Goal: Navigation & Orientation: Find specific page/section

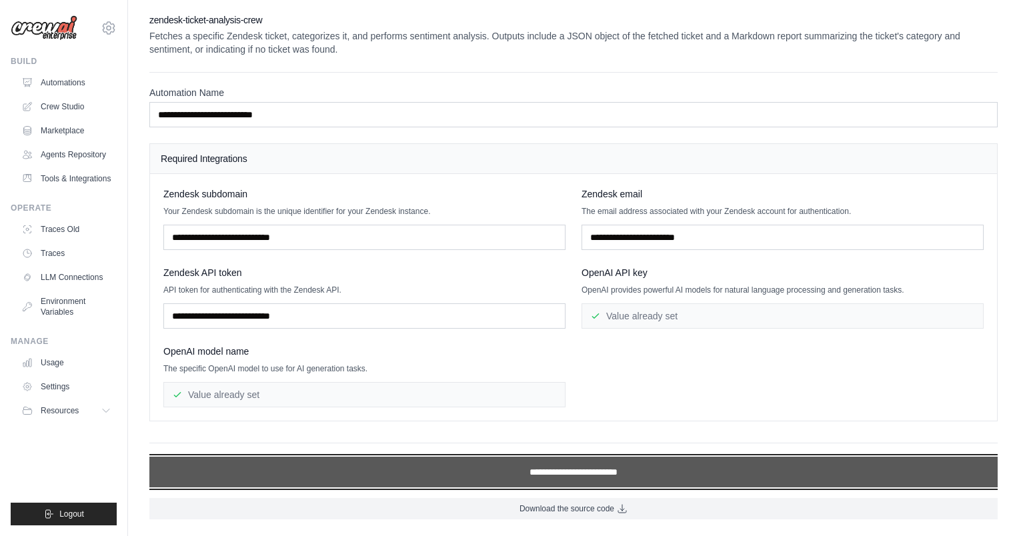
click at [582, 470] on input "**********" at bounding box center [573, 472] width 848 height 31
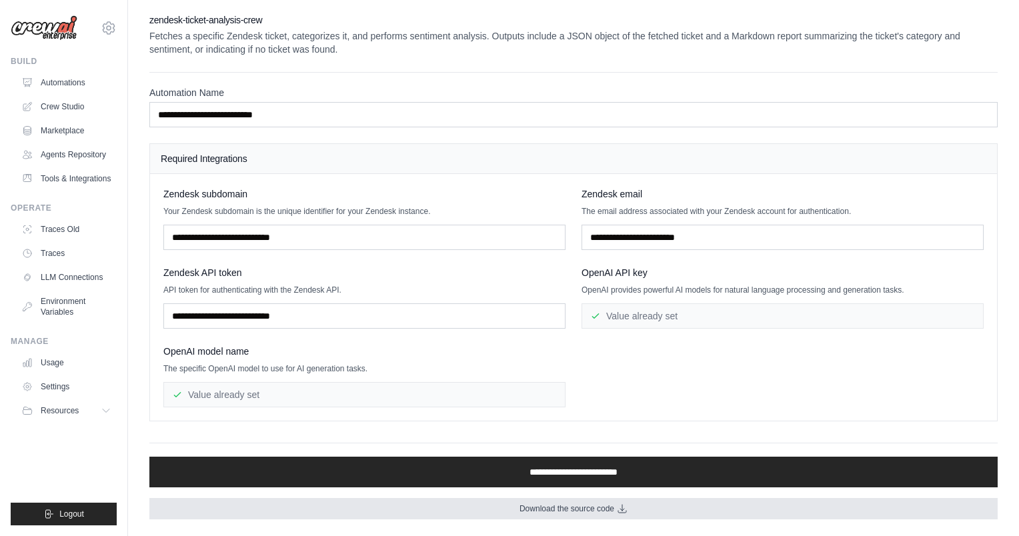
click at [562, 510] on span "Download the source code" at bounding box center [567, 509] width 95 height 11
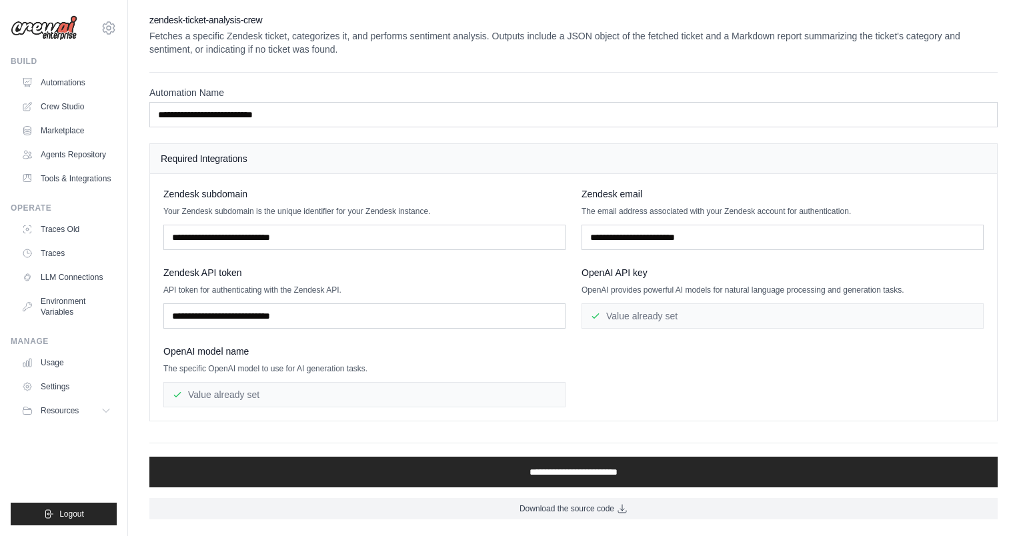
click at [422, 71] on div "**********" at bounding box center [573, 266] width 848 height 506
click at [62, 85] on link "Automations" at bounding box center [67, 82] width 101 height 21
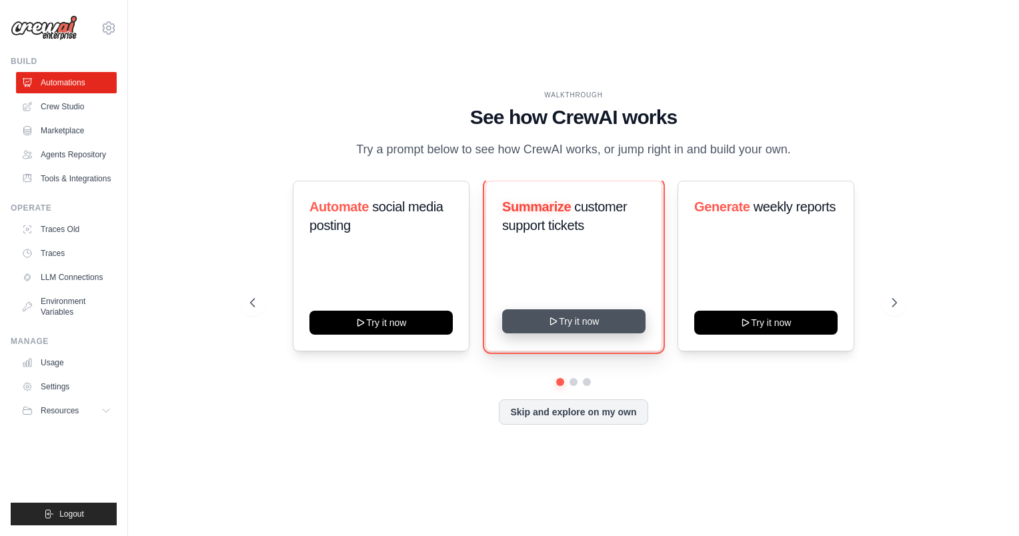
click at [554, 326] on icon at bounding box center [553, 321] width 11 height 11
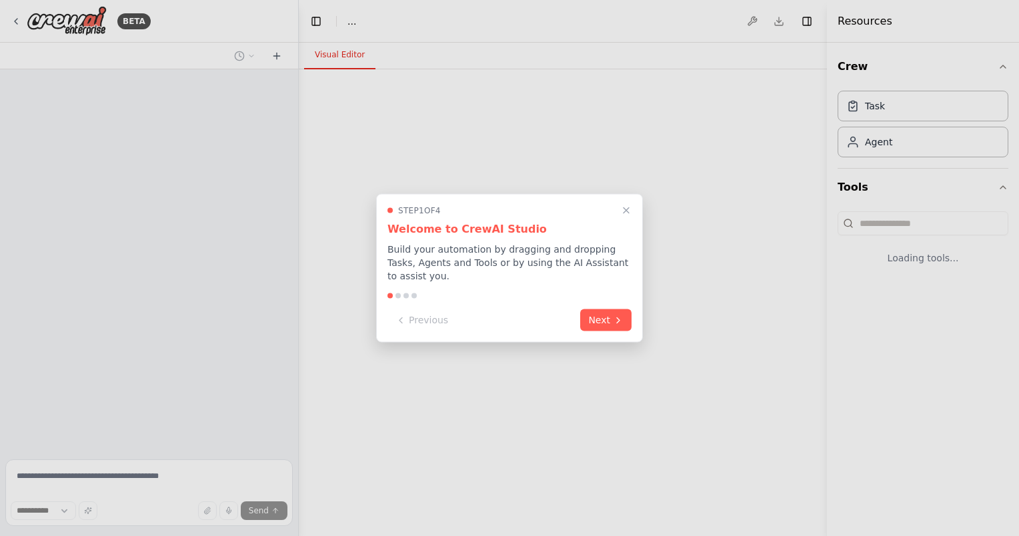
select select "****"
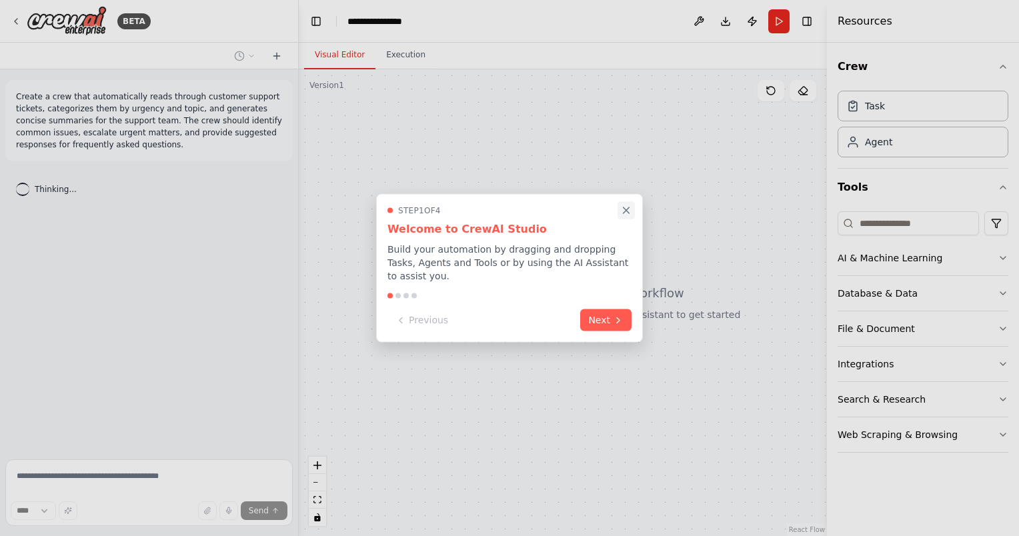
click at [625, 213] on icon "Close walkthrough" at bounding box center [627, 210] width 6 height 6
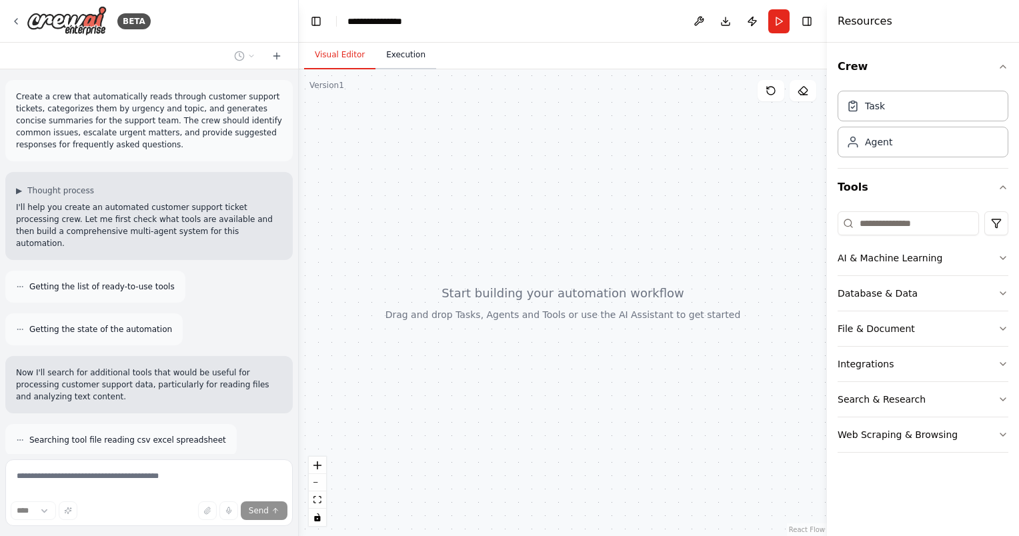
click at [402, 54] on button "Execution" at bounding box center [406, 55] width 61 height 28
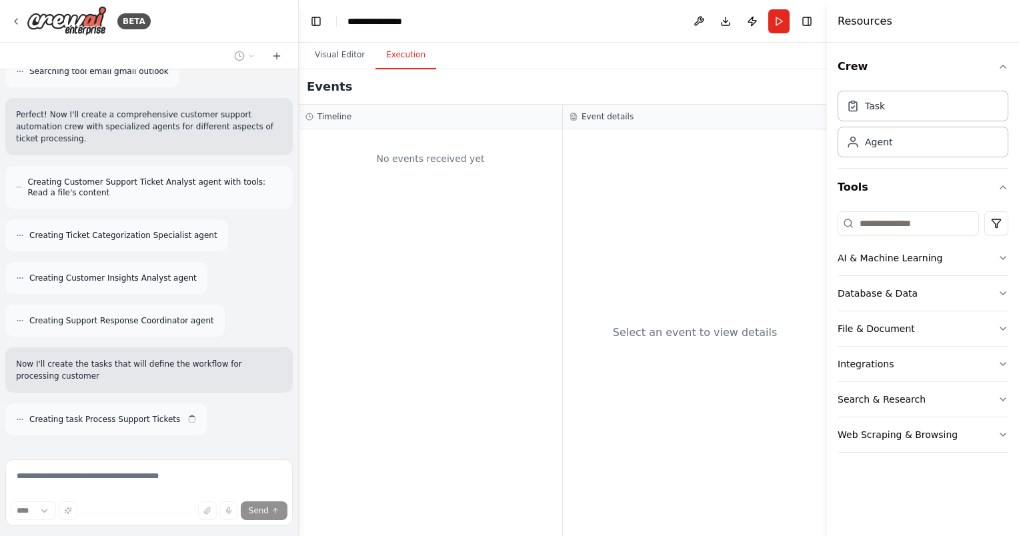
scroll to position [424, 0]
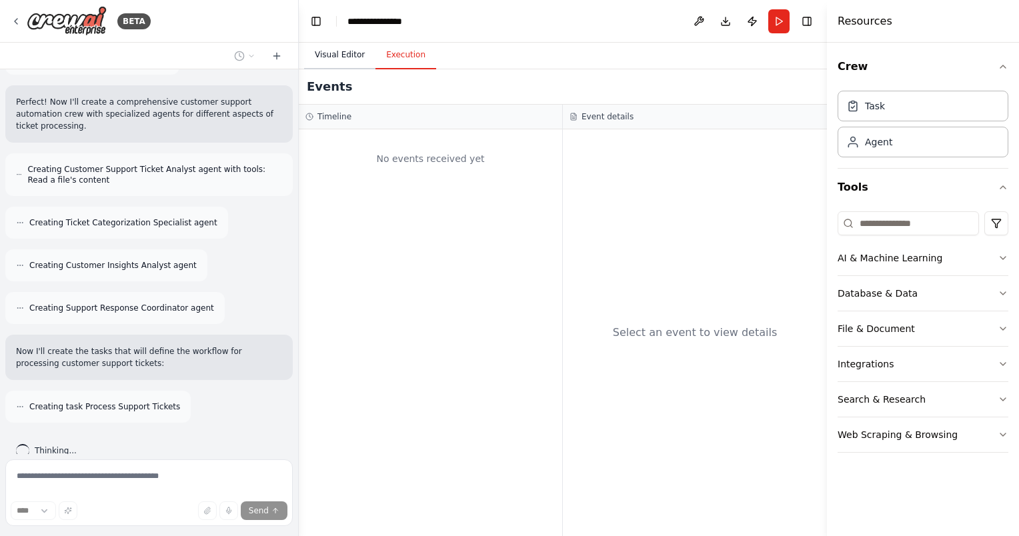
click at [352, 53] on button "Visual Editor" at bounding box center [339, 55] width 71 height 28
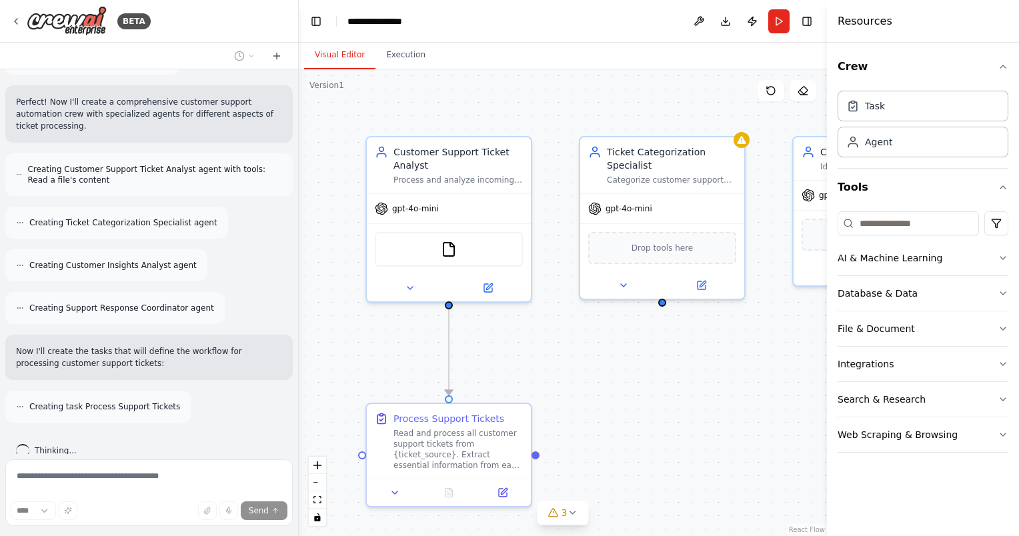
scroll to position [467, 0]
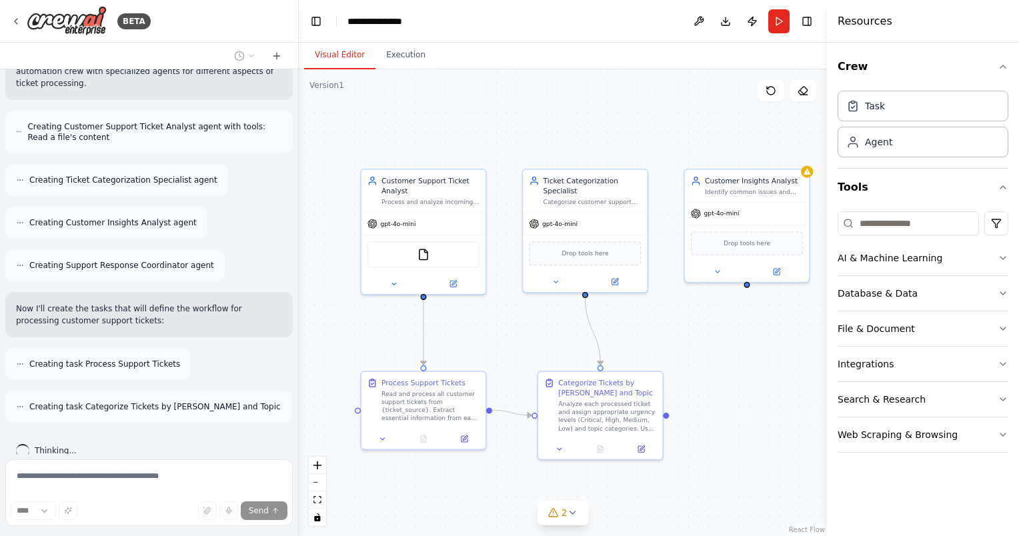
drag, startPoint x: 720, startPoint y: 370, endPoint x: 694, endPoint y: 350, distance: 32.8
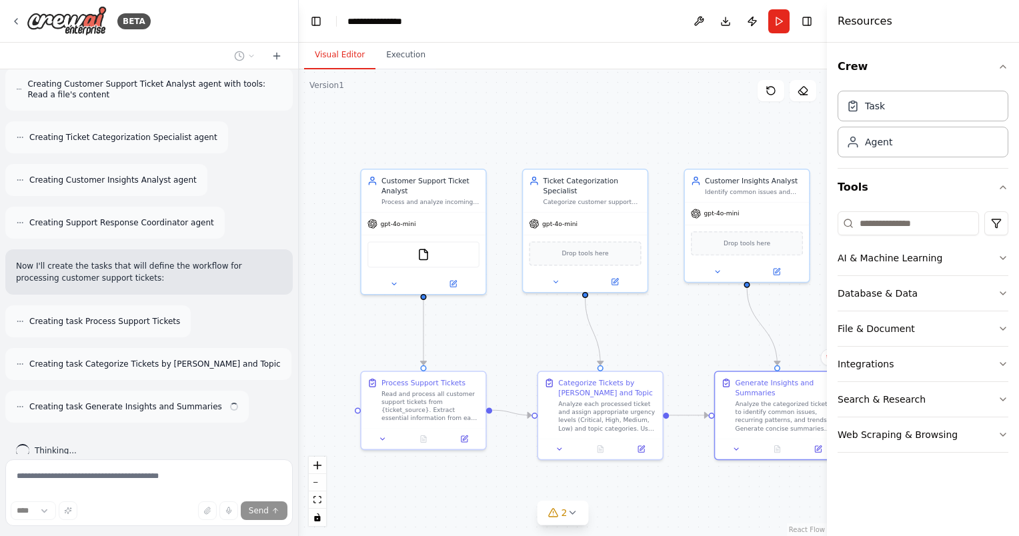
click at [739, 417] on div "Analyze the categorized tickets to identify common issues, recurring patterns, …" at bounding box center [785, 416] width 98 height 33
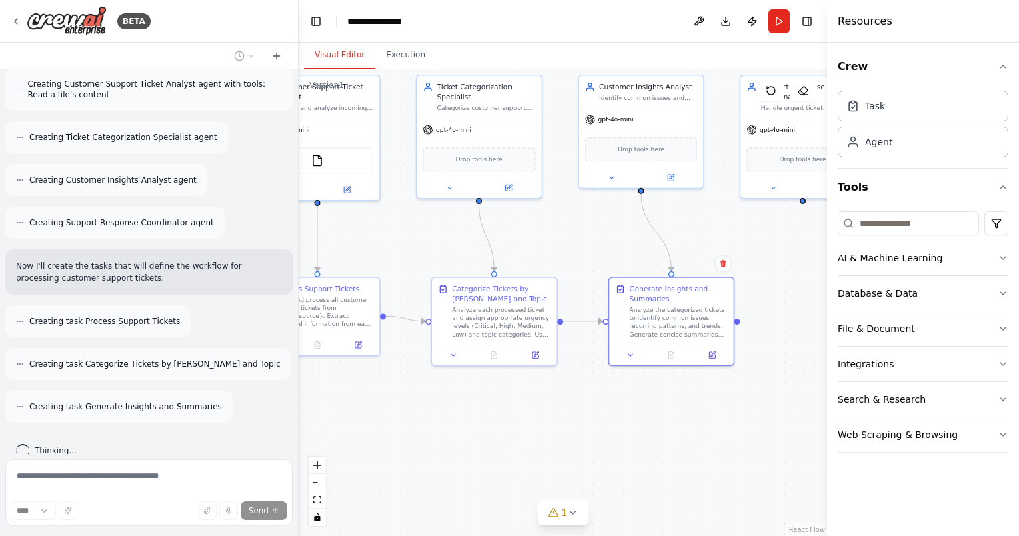
drag, startPoint x: 708, startPoint y: 347, endPoint x: 604, endPoint y: 253, distance: 139.8
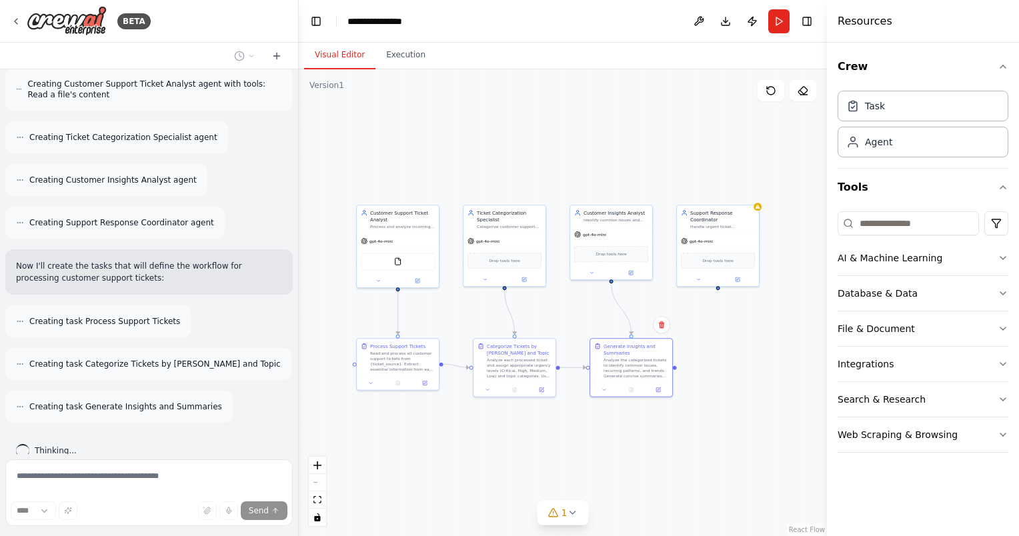
drag, startPoint x: 793, startPoint y: 333, endPoint x: 776, endPoint y: 402, distance: 71.3
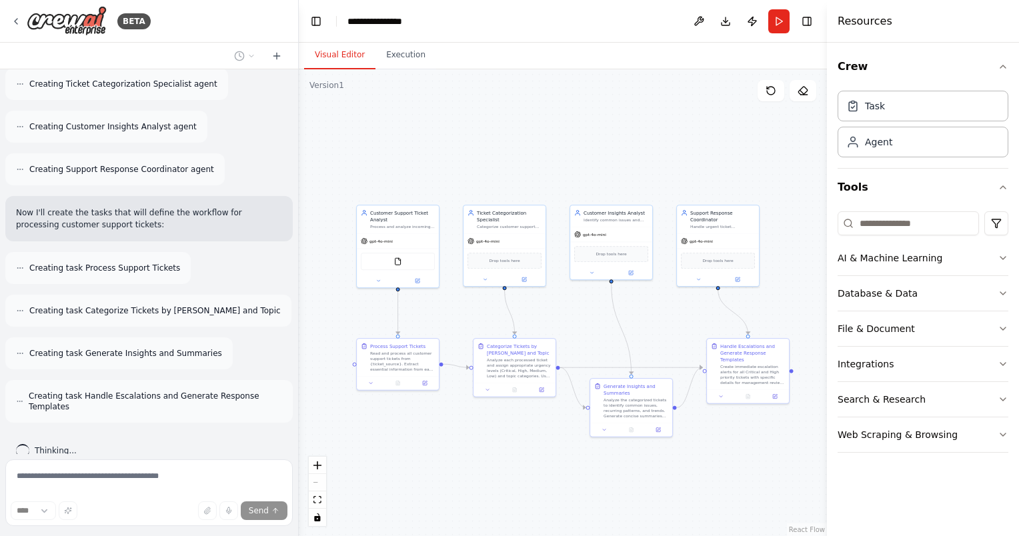
scroll to position [552, 0]
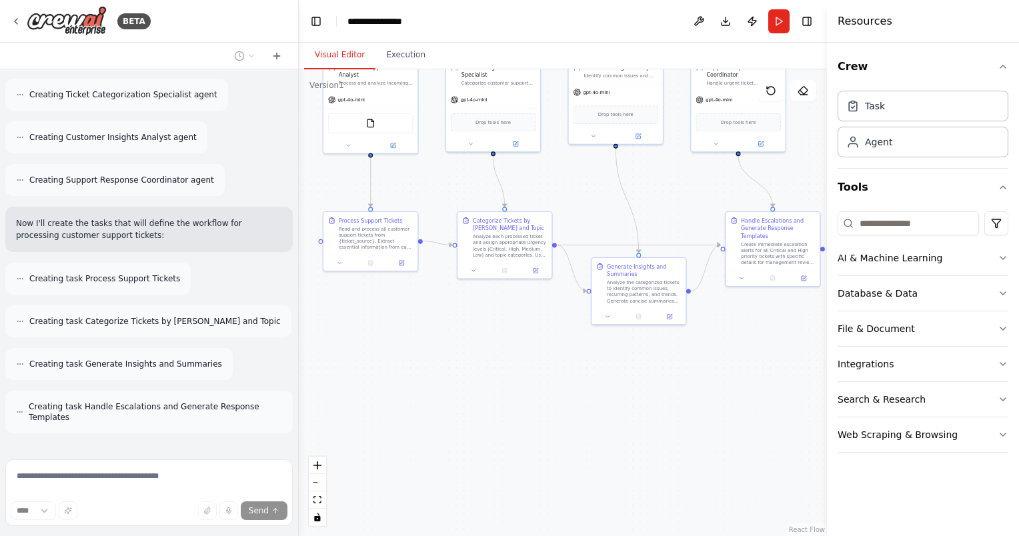
drag, startPoint x: 483, startPoint y: 470, endPoint x: 468, endPoint y: 362, distance: 108.4
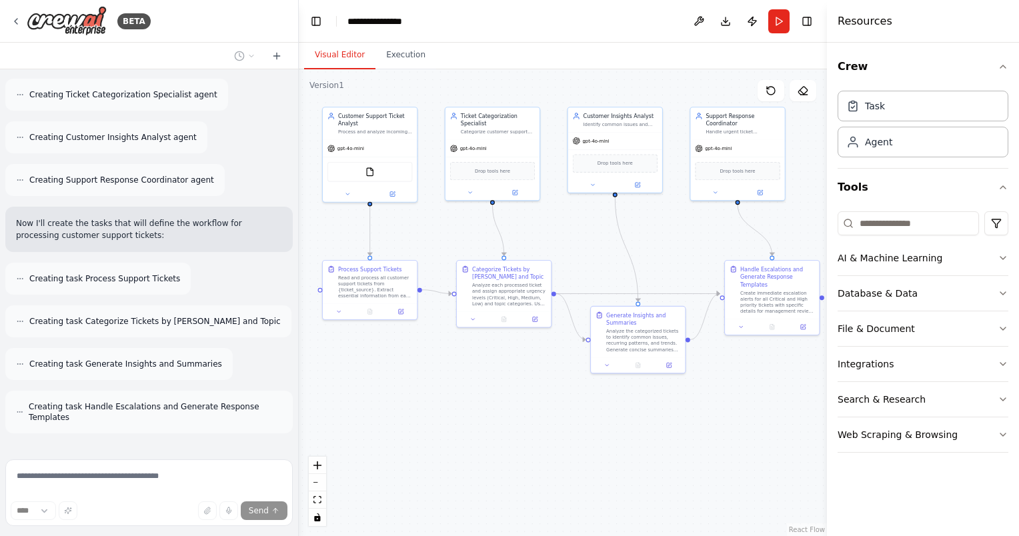
drag, startPoint x: 483, startPoint y: 328, endPoint x: 482, endPoint y: 377, distance: 48.7
click at [634, 143] on div "gpt-4o-mini" at bounding box center [612, 143] width 94 height 17
click at [634, 186] on icon at bounding box center [634, 186] width 3 height 3
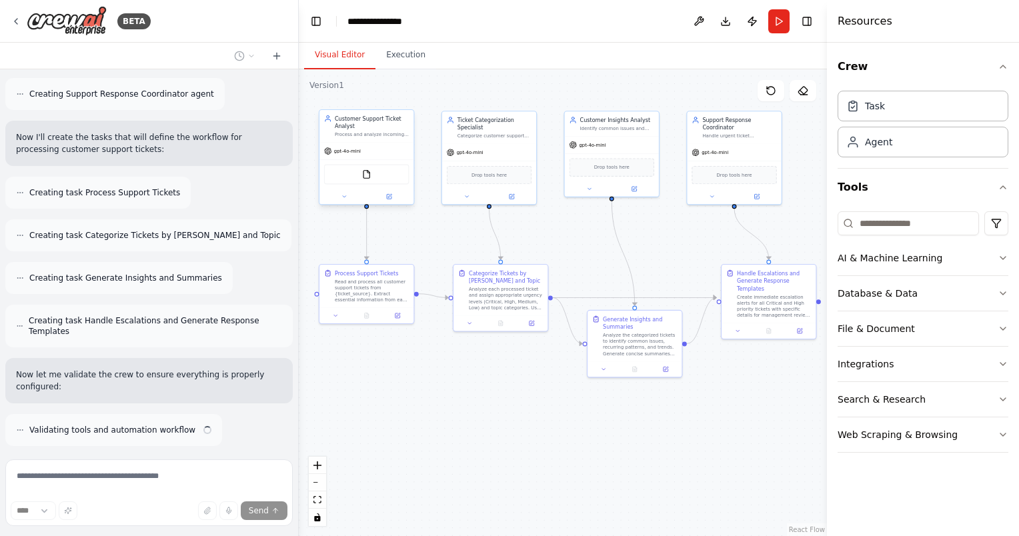
scroll to position [651, 0]
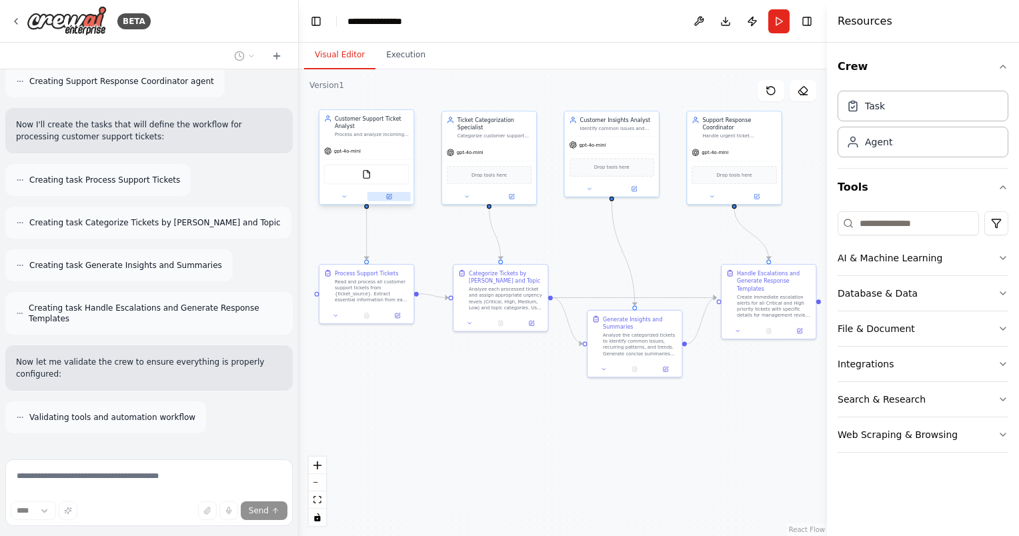
click at [387, 194] on icon at bounding box center [389, 196] width 5 height 5
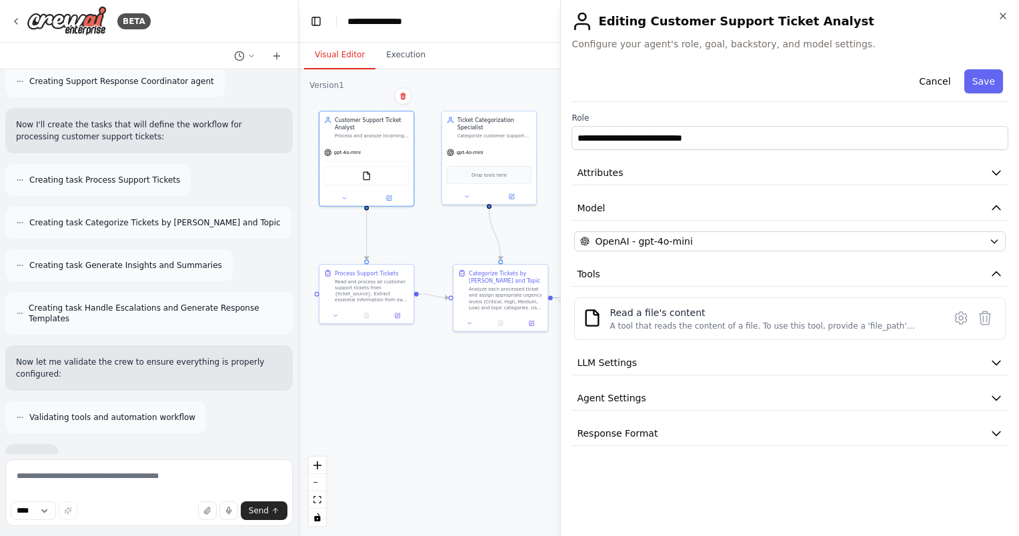
scroll to position [737, 0]
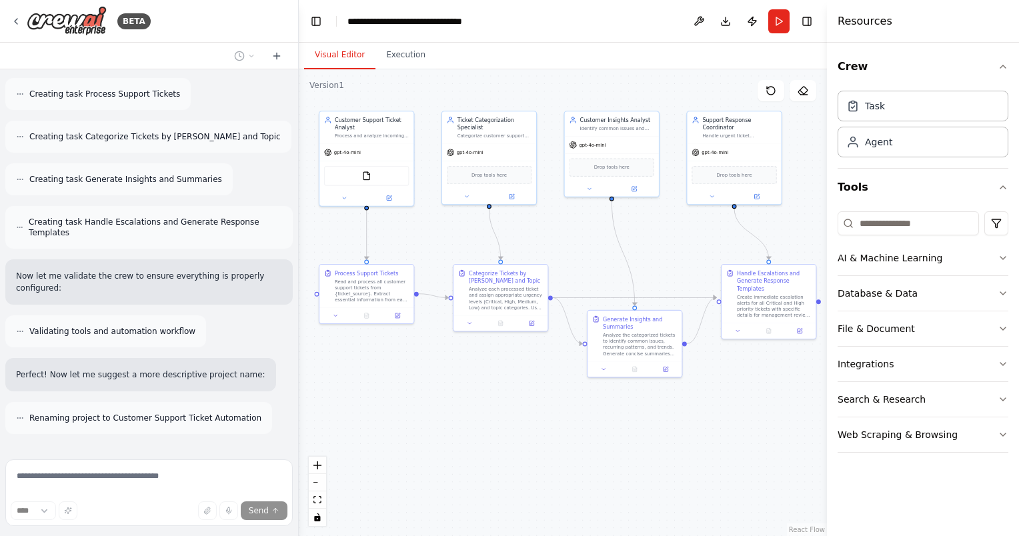
drag, startPoint x: 733, startPoint y: 414, endPoint x: 656, endPoint y: 428, distance: 78.6
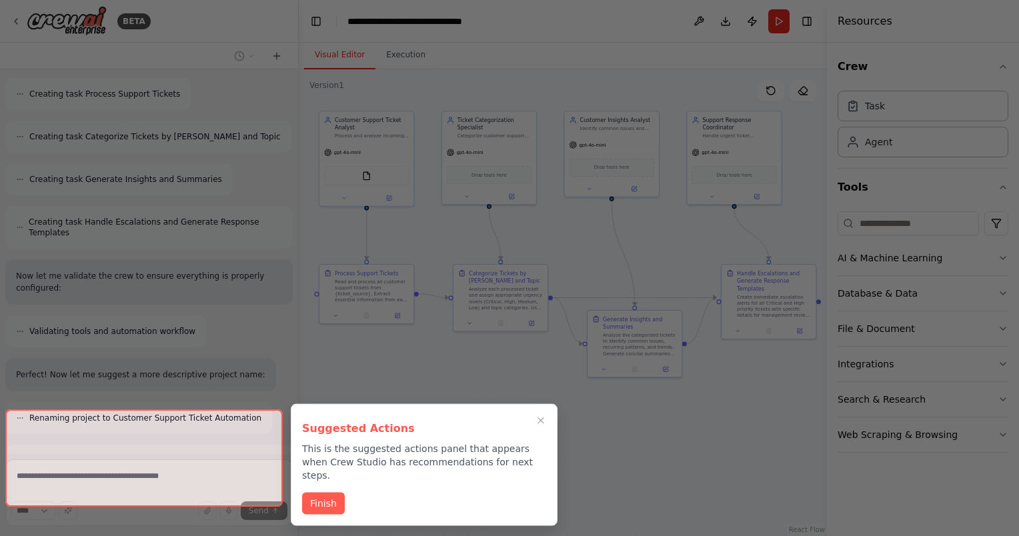
drag, startPoint x: 656, startPoint y: 428, endPoint x: 655, endPoint y: 454, distance: 26.7
click at [638, 462] on div at bounding box center [509, 268] width 1019 height 536
click at [328, 492] on button "Finish" at bounding box center [323, 503] width 43 height 22
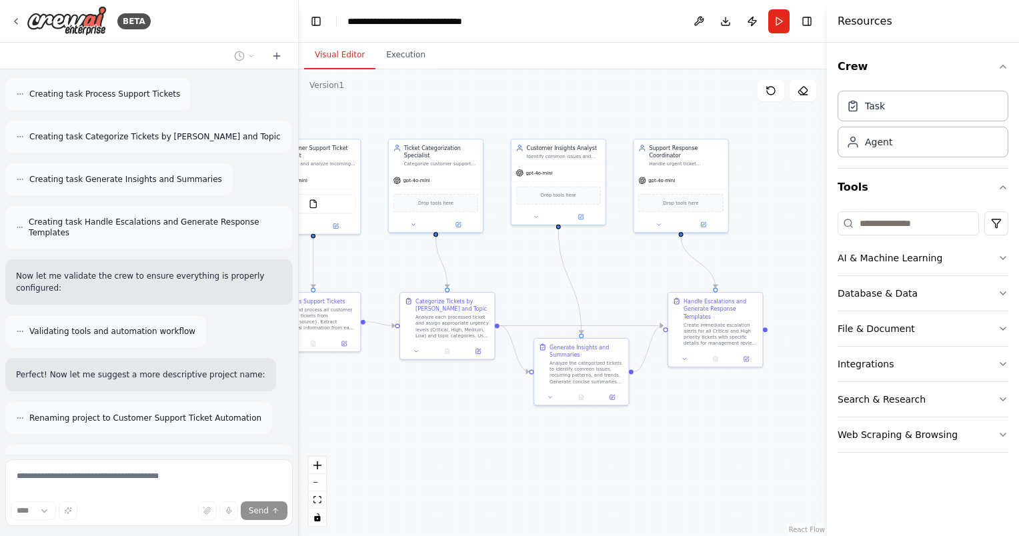
drag, startPoint x: 611, startPoint y: 428, endPoint x: 558, endPoint y: 456, distance: 60.3
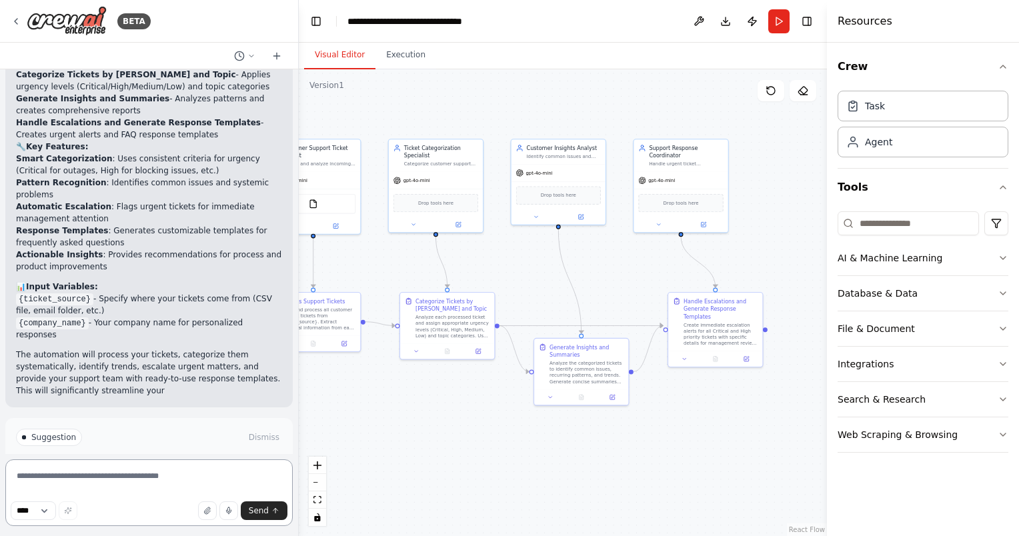
scroll to position [1308, 0]
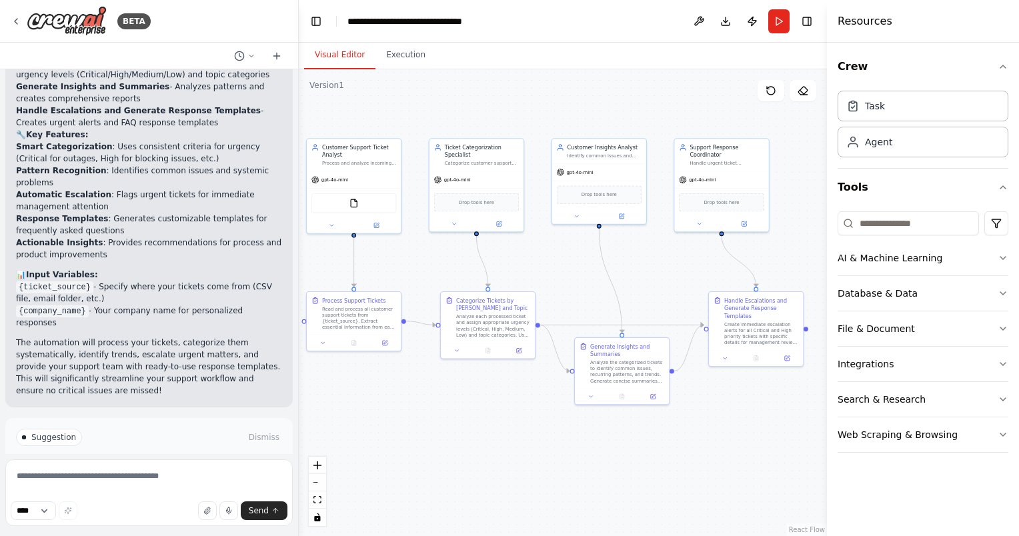
drag, startPoint x: 464, startPoint y: 438, endPoint x: 505, endPoint y: 438, distance: 40.7
click at [890, 106] on div "Task" at bounding box center [923, 105] width 171 height 31
click at [896, 141] on div "Agent" at bounding box center [923, 141] width 171 height 31
click at [899, 256] on div "AI & Machine Learning" at bounding box center [890, 257] width 105 height 13
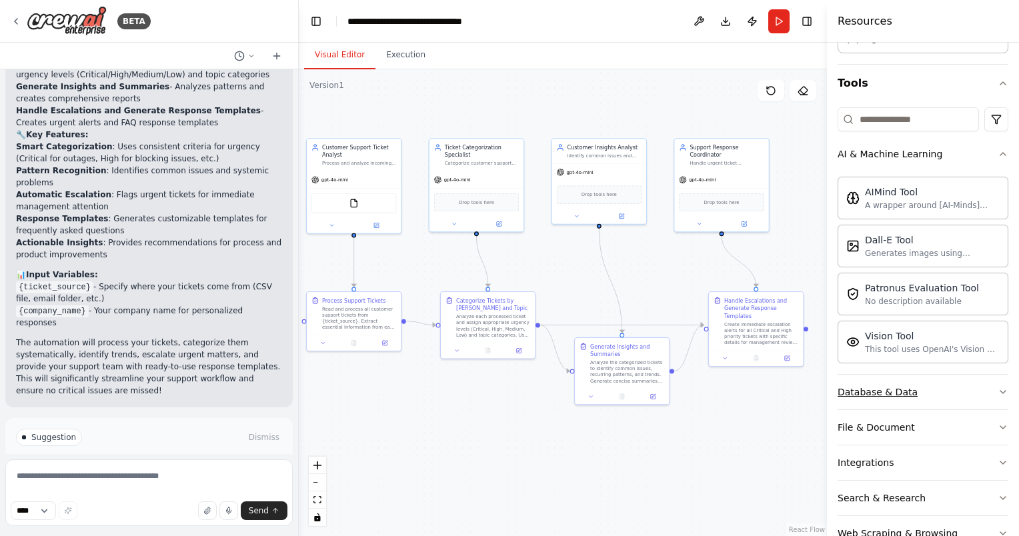
scroll to position [133, 0]
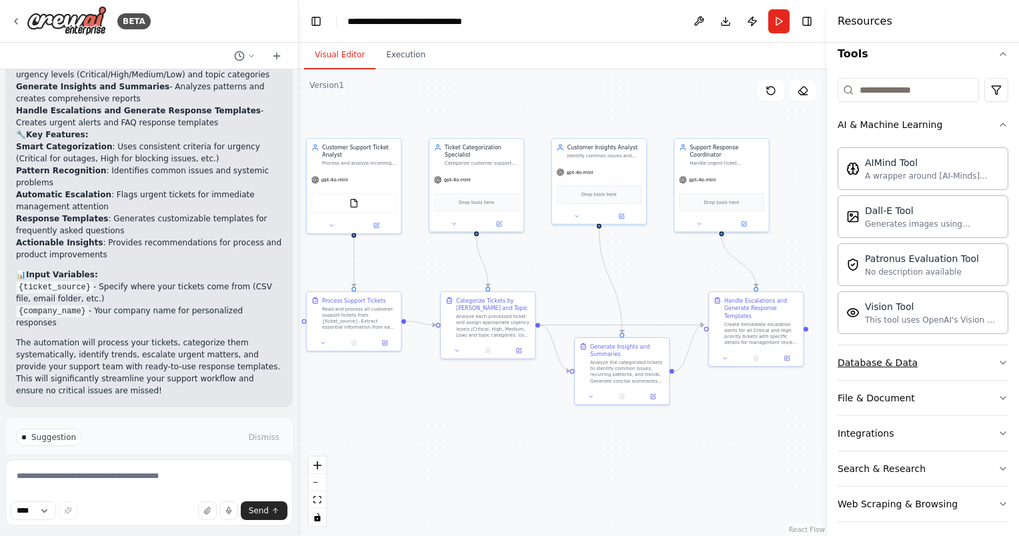
click at [890, 356] on div "Database & Data" at bounding box center [878, 362] width 80 height 13
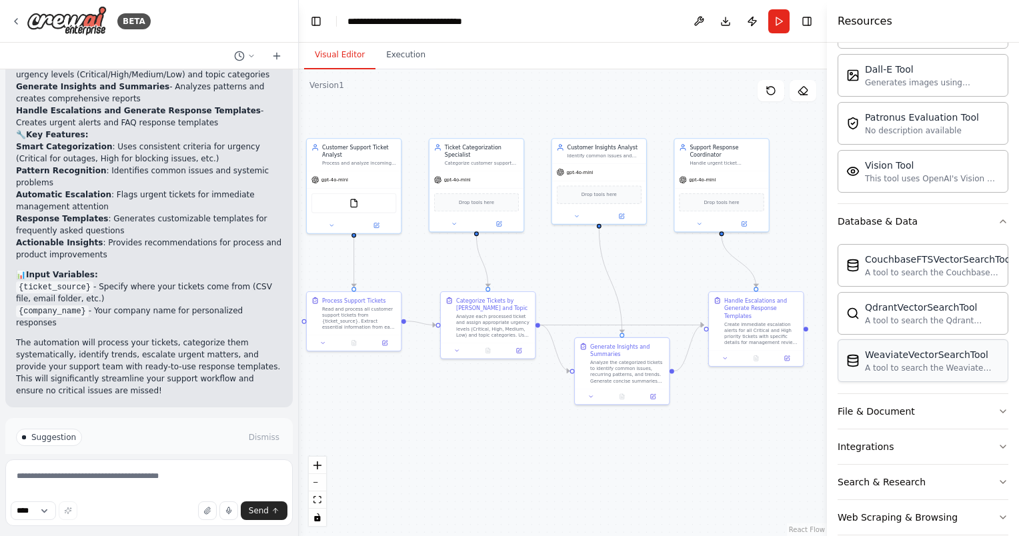
scroll to position [292, 0]
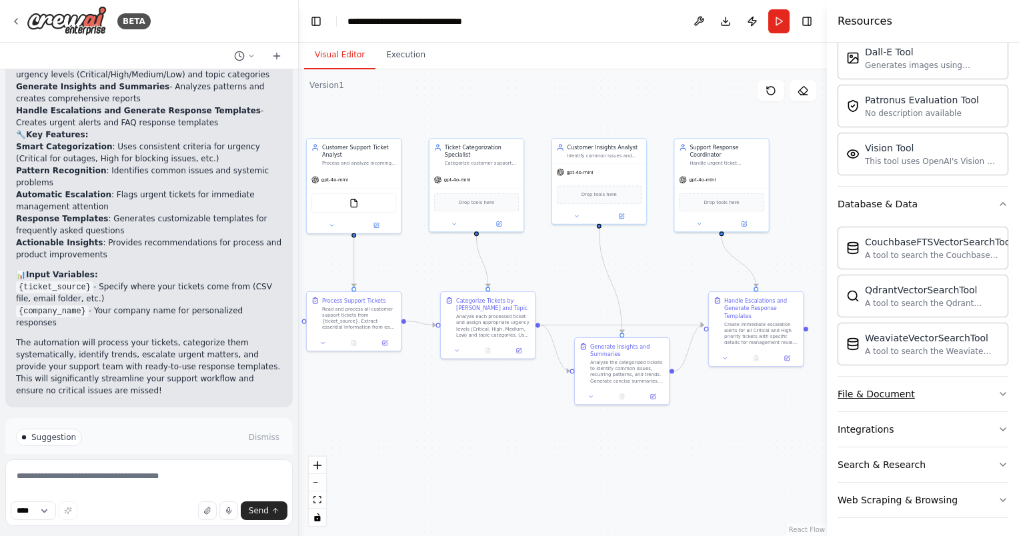
click at [888, 388] on div "File & Document" at bounding box center [876, 394] width 77 height 13
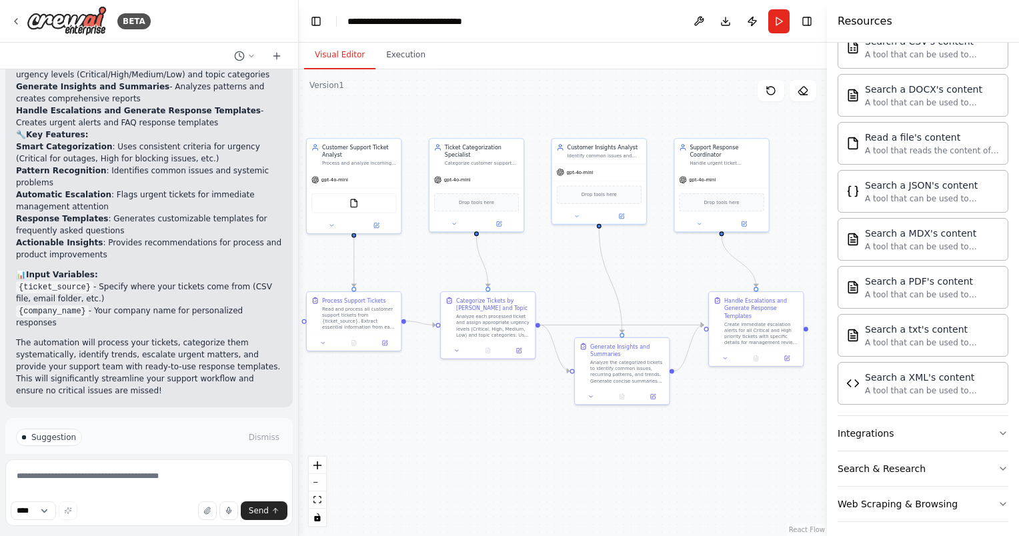
scroll to position [685, 0]
click at [875, 435] on button "Integrations" at bounding box center [923, 431] width 171 height 35
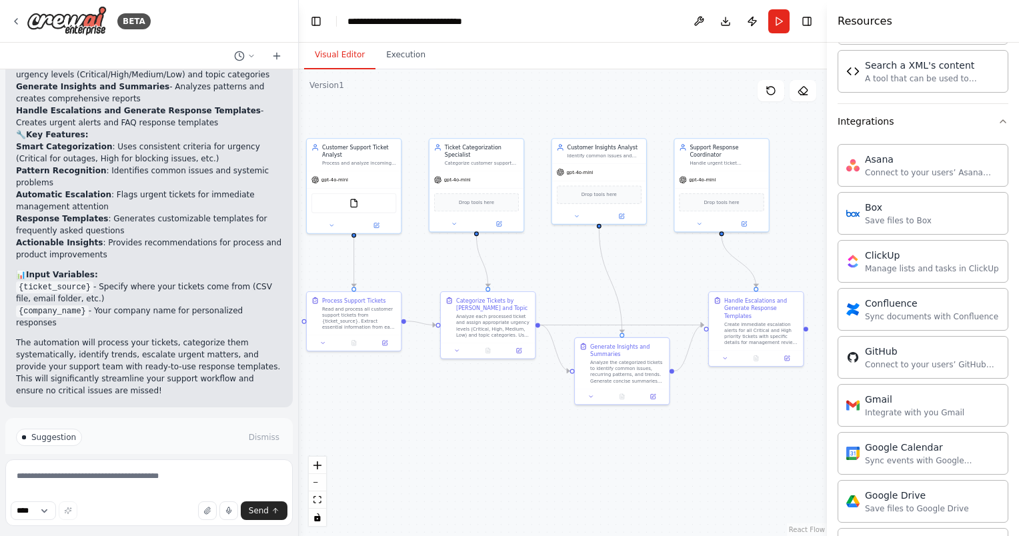
scroll to position [1019, 0]
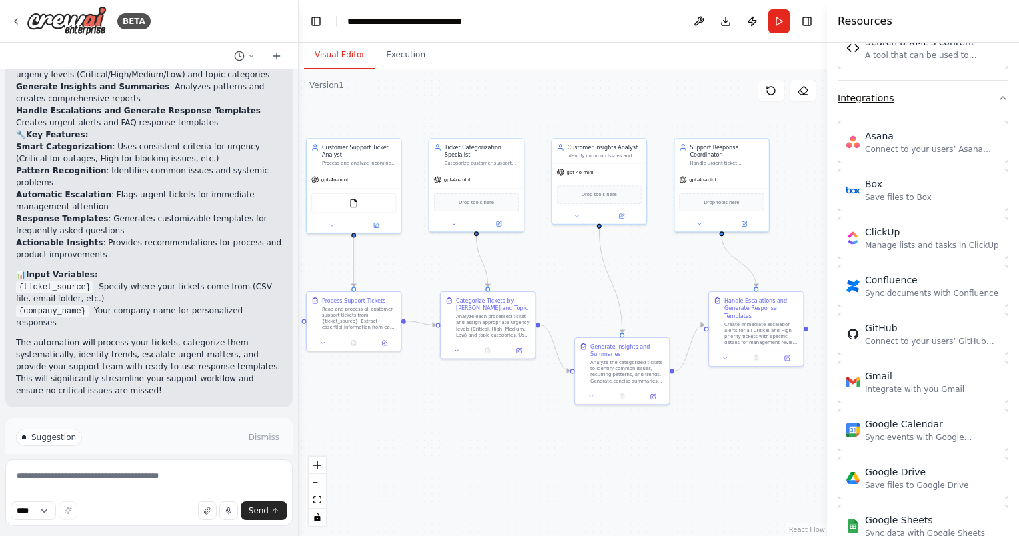
click at [945, 88] on button "Integrations" at bounding box center [923, 98] width 171 height 35
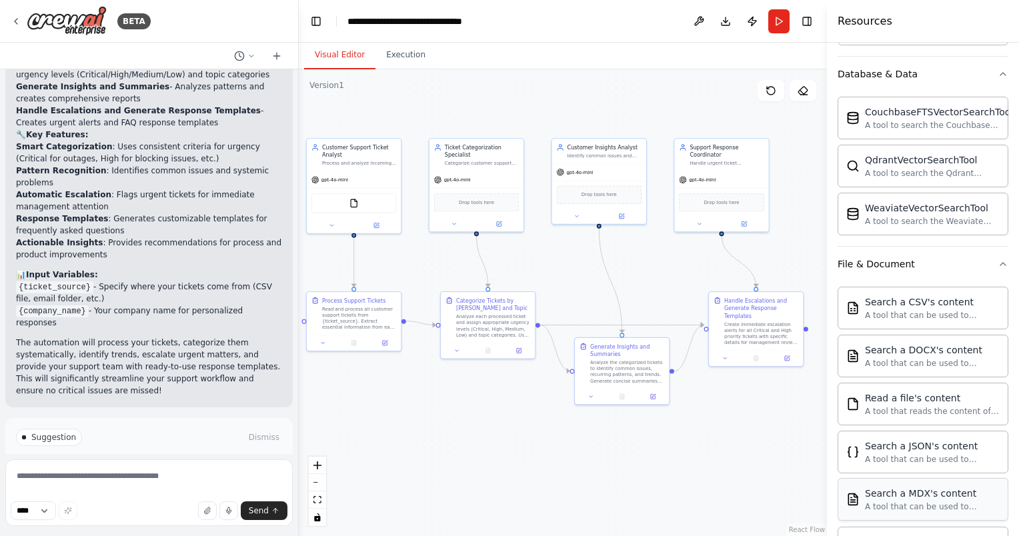
scroll to position [418, 0]
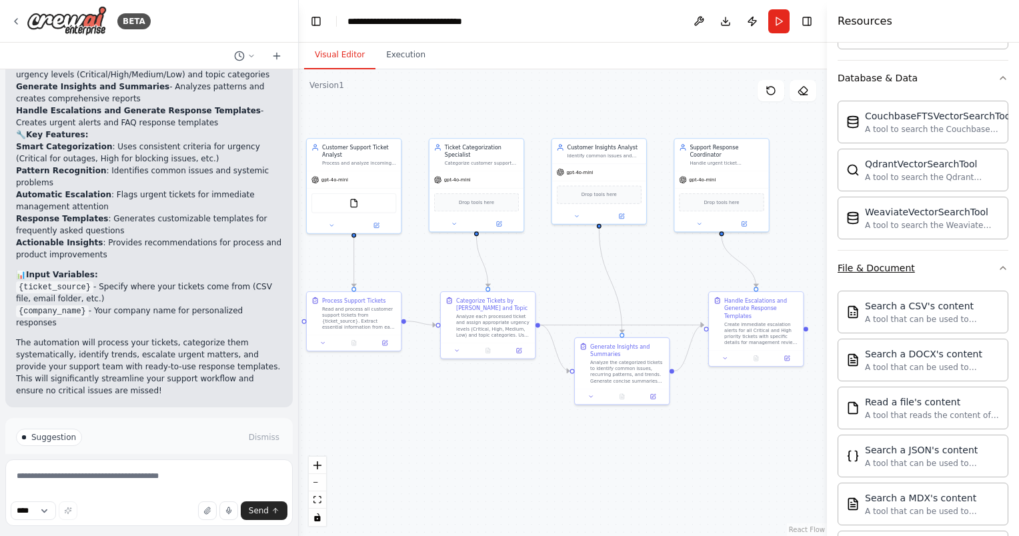
click at [928, 263] on button "File & Document" at bounding box center [923, 268] width 171 height 35
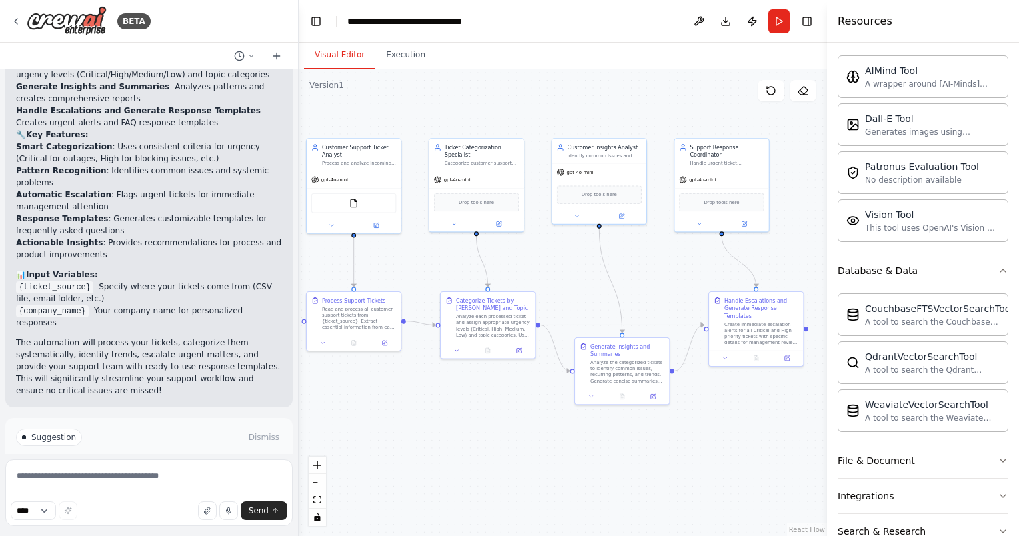
click at [928, 271] on button "Database & Data" at bounding box center [923, 270] width 171 height 35
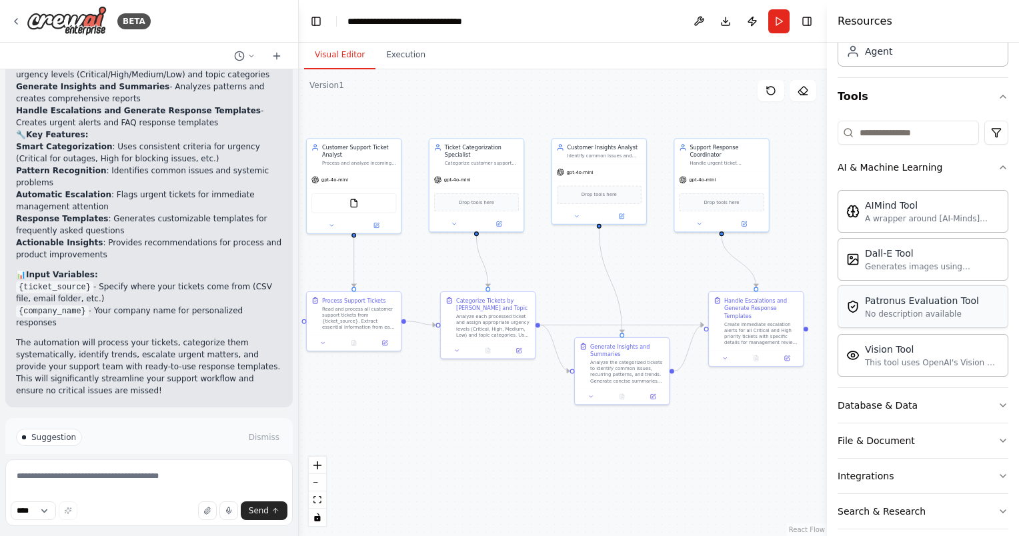
scroll to position [71, 0]
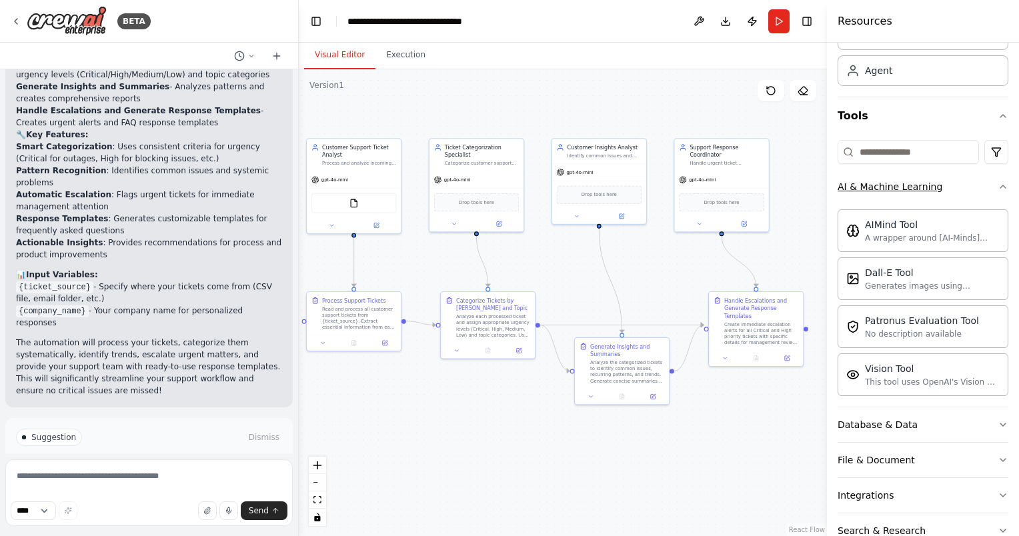
click at [953, 189] on button "AI & Machine Learning" at bounding box center [923, 186] width 171 height 35
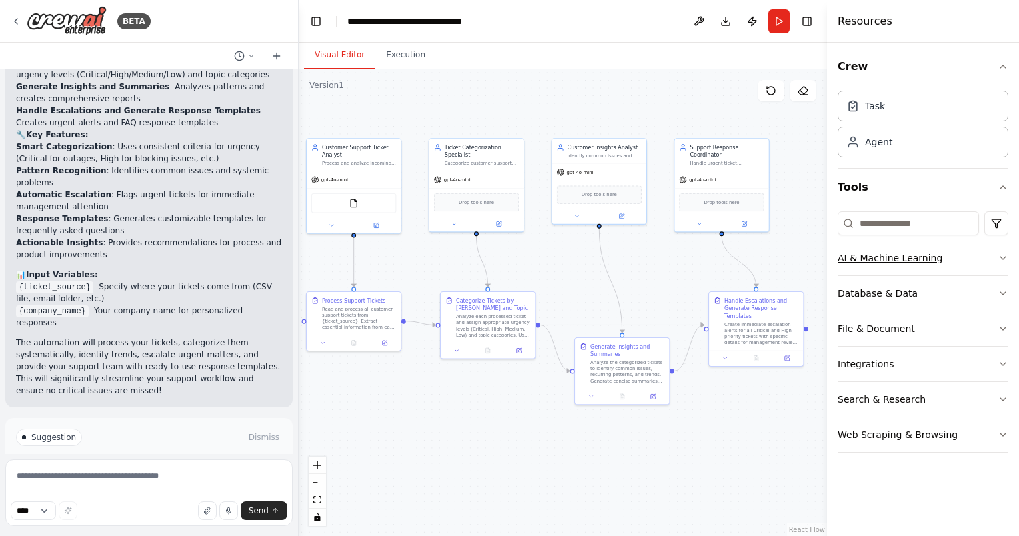
click at [942, 260] on button "AI & Machine Learning" at bounding box center [923, 258] width 171 height 35
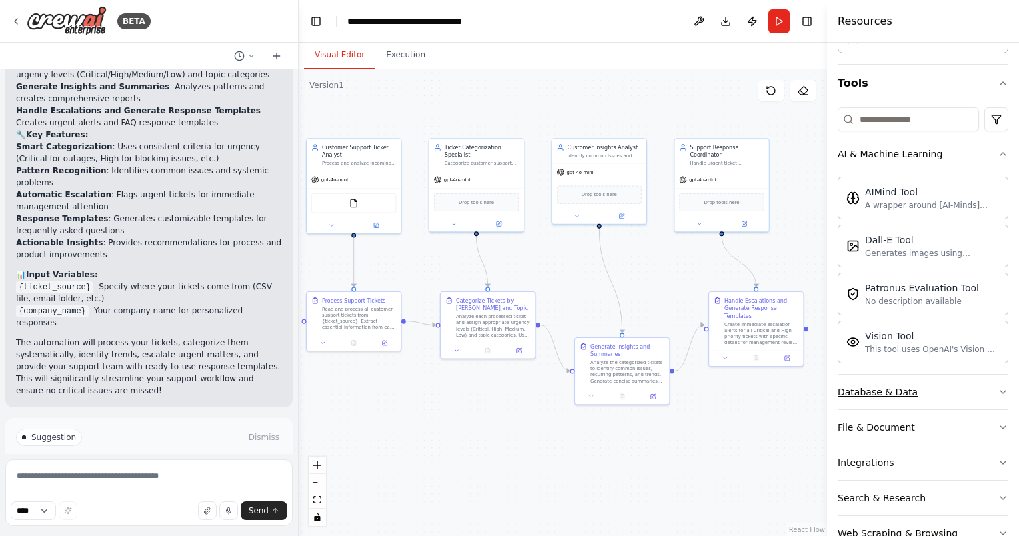
scroll to position [138, 0]
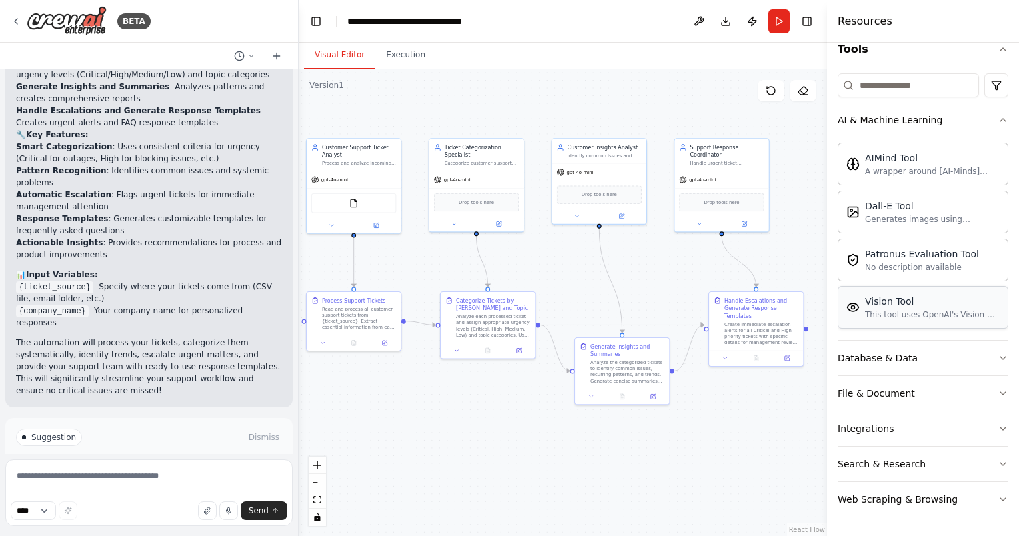
click at [936, 309] on div "This tool uses OpenAI's Vision API to describe the contents of an image." at bounding box center [932, 314] width 135 height 11
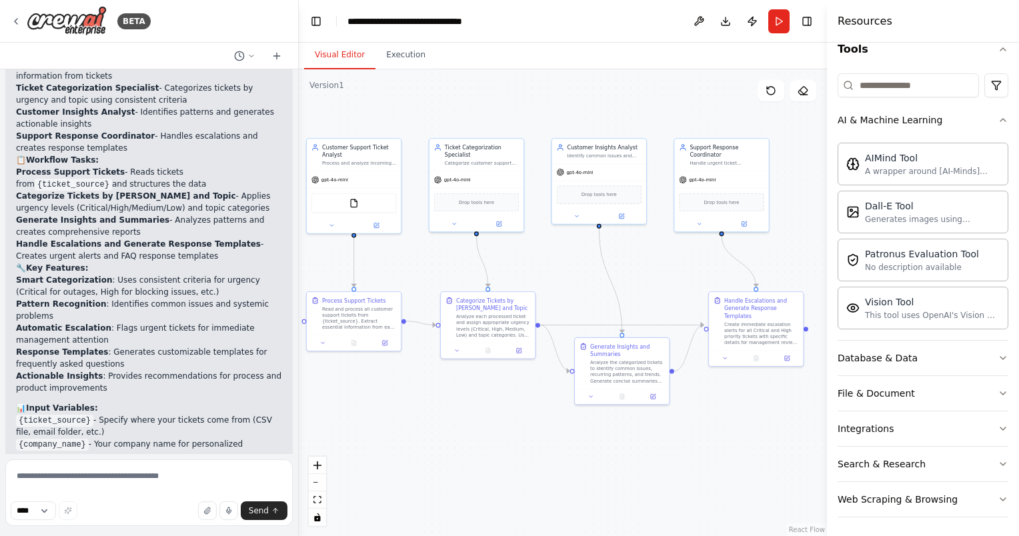
scroll to position [1241, 0]
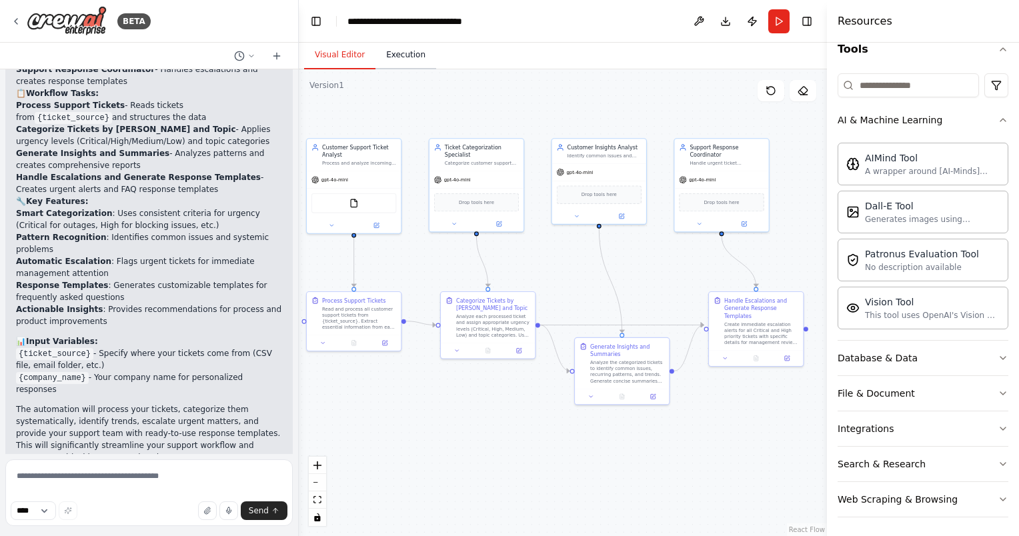
click at [390, 57] on button "Execution" at bounding box center [406, 55] width 61 height 28
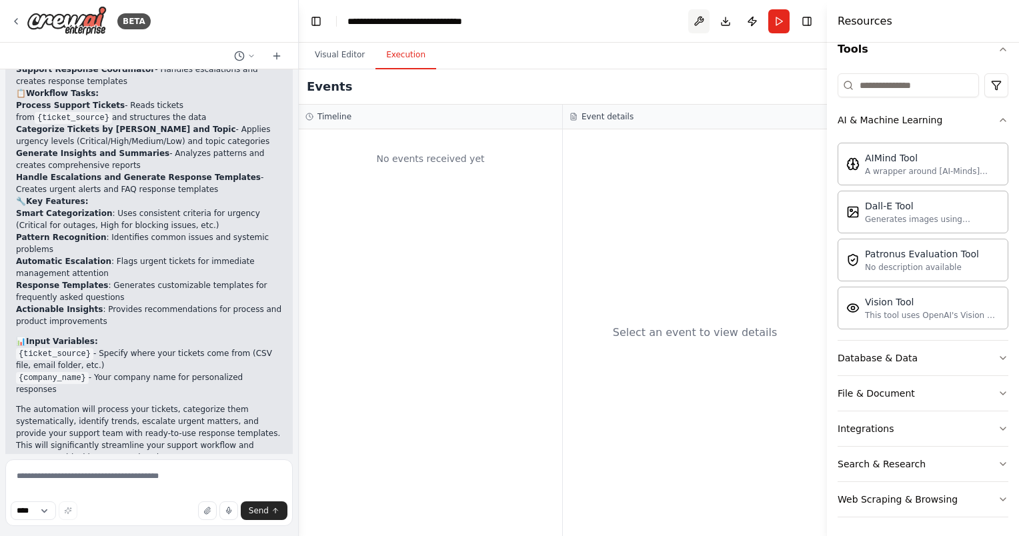
click at [699, 21] on button at bounding box center [698, 21] width 21 height 24
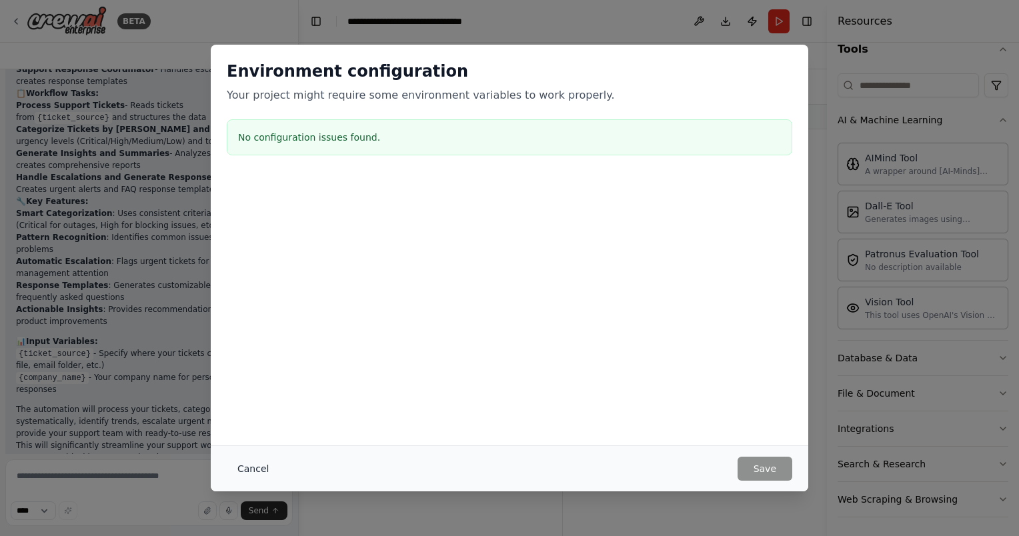
click at [241, 471] on button "Cancel" at bounding box center [253, 469] width 53 height 24
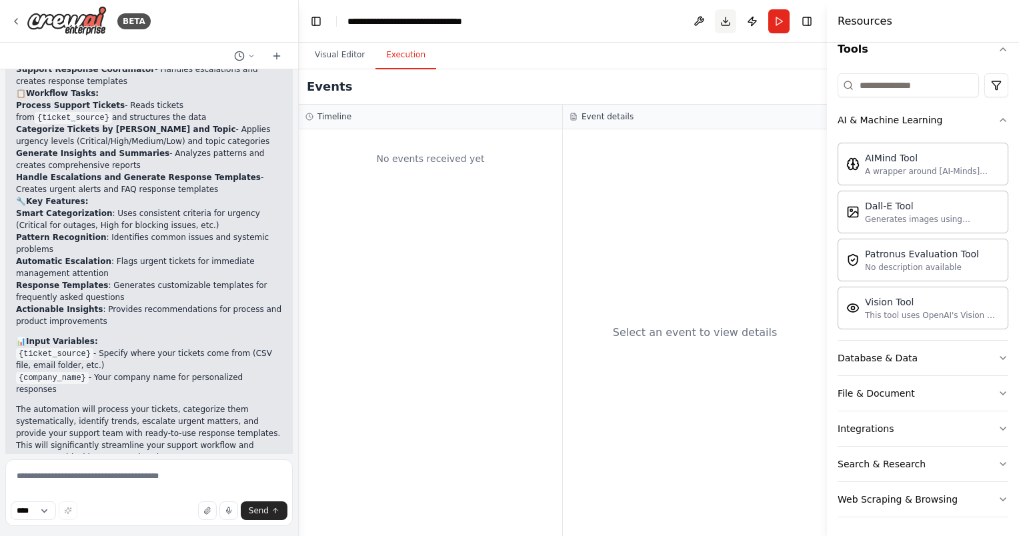
click at [724, 22] on button "Download" at bounding box center [725, 21] width 21 height 24
click at [512, 320] on div "No events received yet" at bounding box center [430, 332] width 263 height 407
click at [810, 23] on button "Toggle Right Sidebar" at bounding box center [807, 21] width 19 height 19
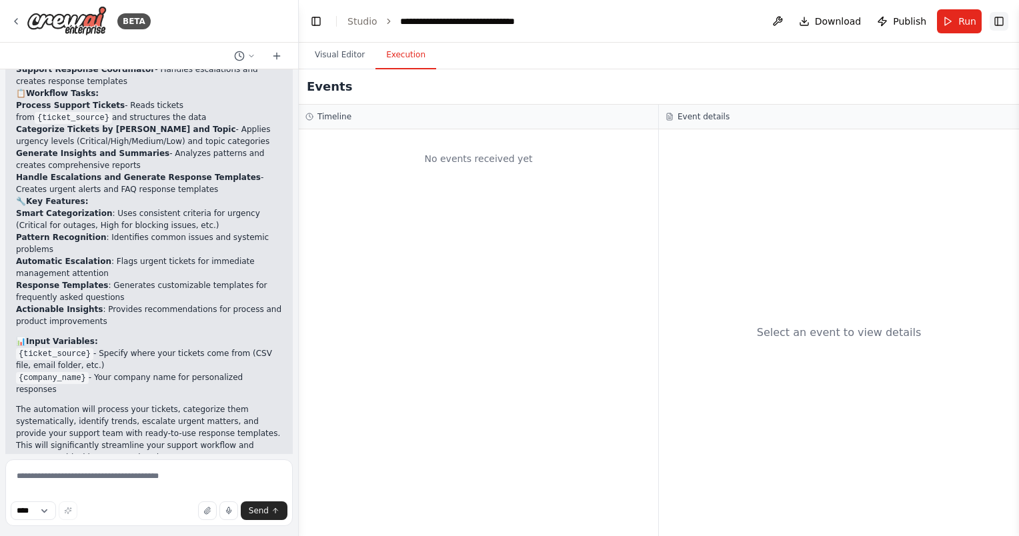
click at [1007, 22] on button "Toggle Right Sidebar" at bounding box center [999, 21] width 19 height 19
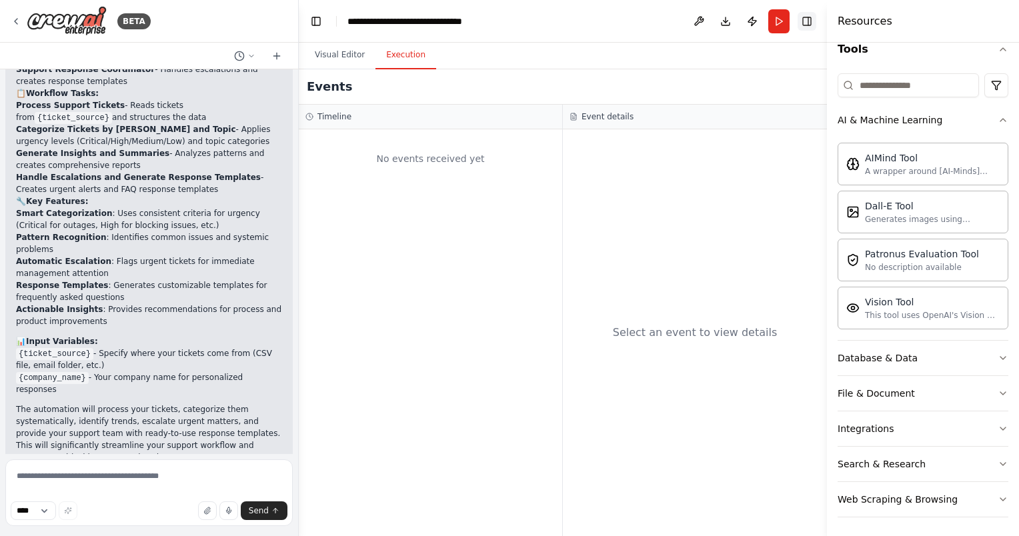
click at [815, 23] on button "Toggle Right Sidebar" at bounding box center [807, 21] width 19 height 19
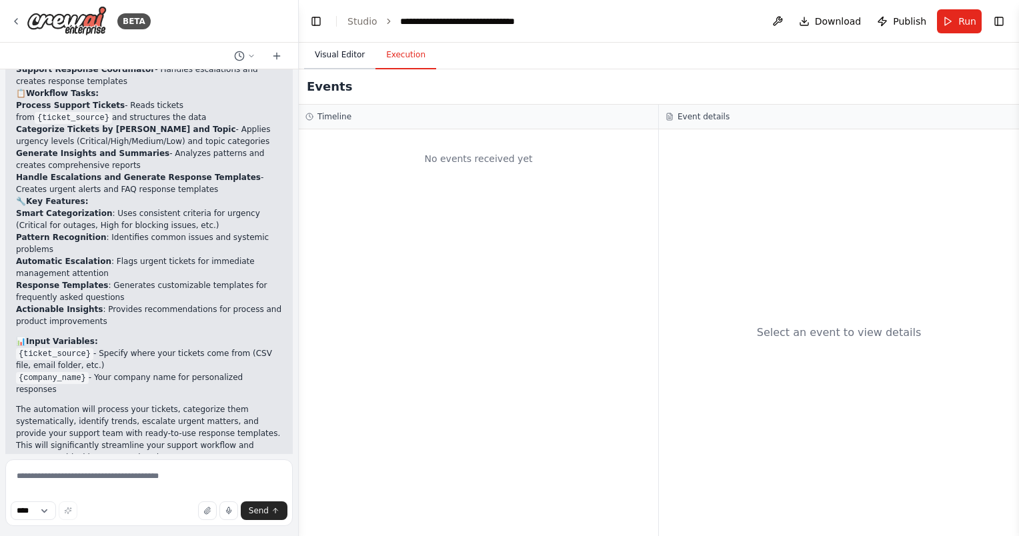
click at [340, 61] on button "Visual Editor" at bounding box center [339, 55] width 71 height 28
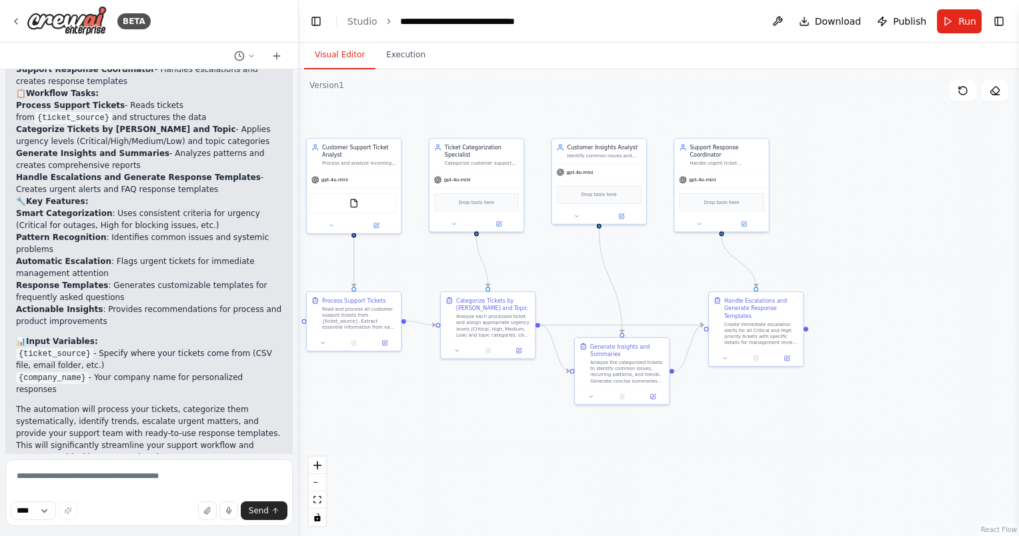
drag, startPoint x: 425, startPoint y: 428, endPoint x: 490, endPoint y: 423, distance: 65.6
drag, startPoint x: 490, startPoint y: 423, endPoint x: 424, endPoint y: 422, distance: 66.0
click at [424, 422] on div ".deletable-edge-delete-btn { width: 20px; height: 20px; border: 0px solid #ffff…" at bounding box center [659, 302] width 720 height 467
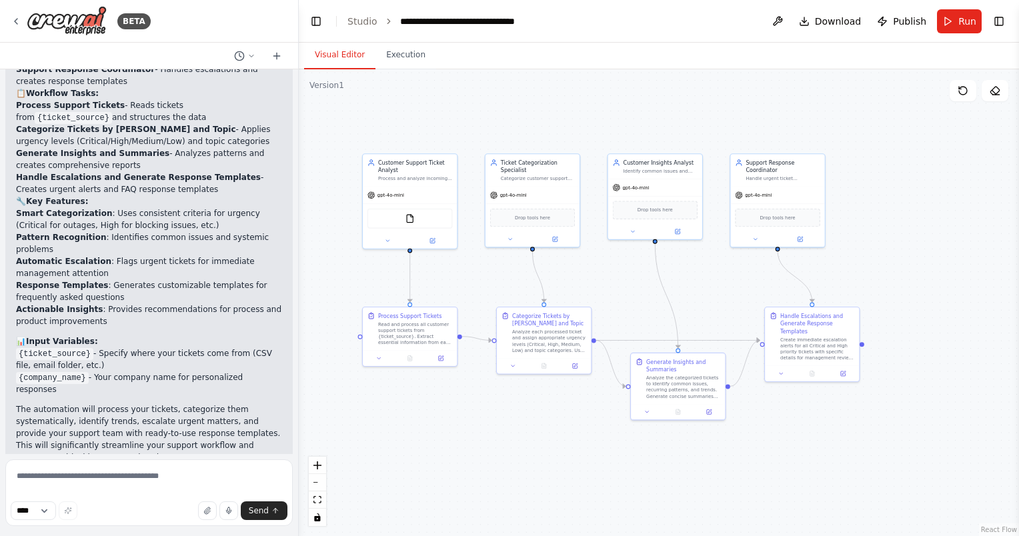
drag, startPoint x: 424, startPoint y: 422, endPoint x: 480, endPoint y: 437, distance: 58.1
click at [480, 437] on div ".deletable-edge-delete-btn { width: 20px; height: 20px; border: 0px solid #ffff…" at bounding box center [659, 302] width 720 height 467
click at [443, 360] on button at bounding box center [441, 356] width 26 height 9
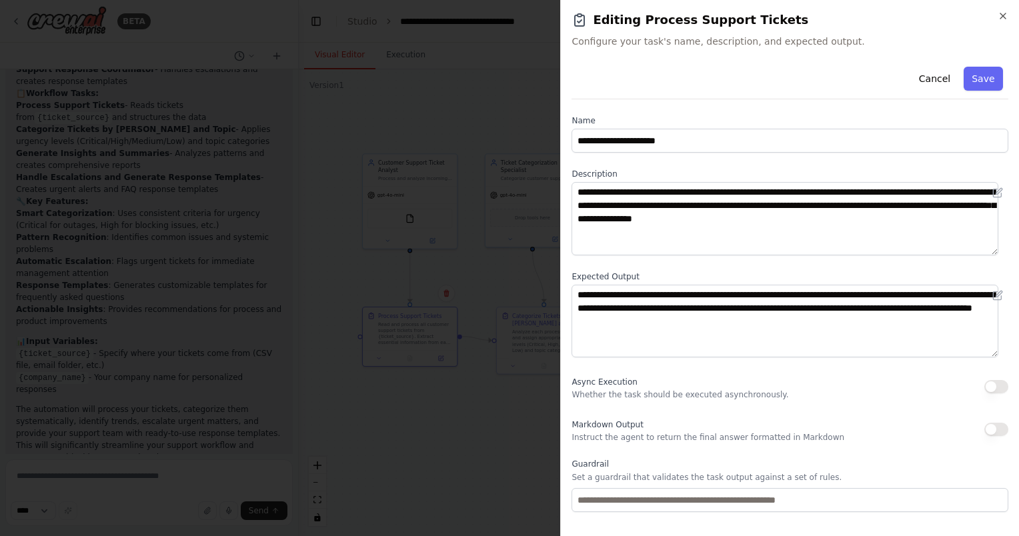
scroll to position [65, 0]
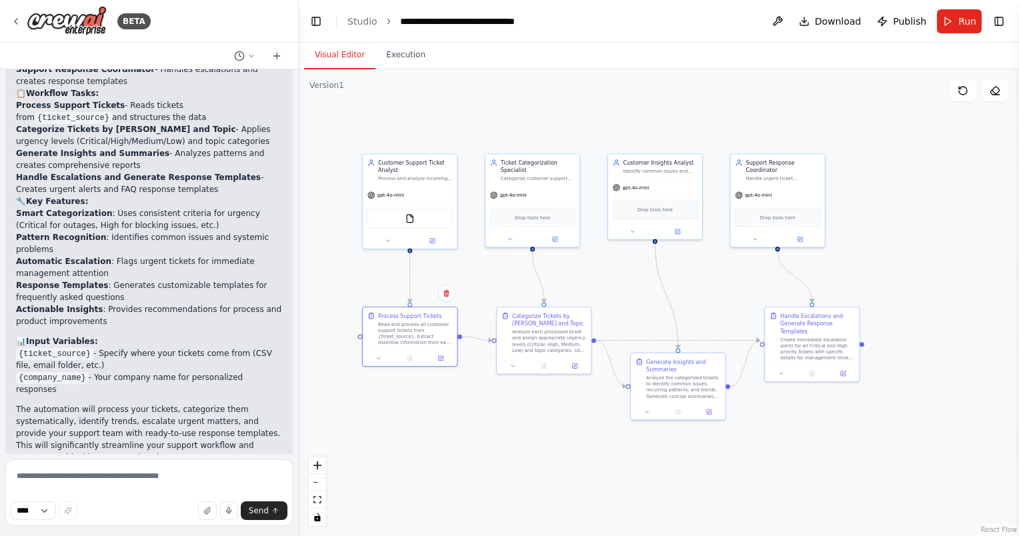
click at [478, 442] on div ".deletable-edge-delete-btn { width: 20px; height: 20px; border: 0px solid #ffff…" at bounding box center [659, 302] width 720 height 467
click at [432, 237] on icon at bounding box center [433, 238] width 3 height 3
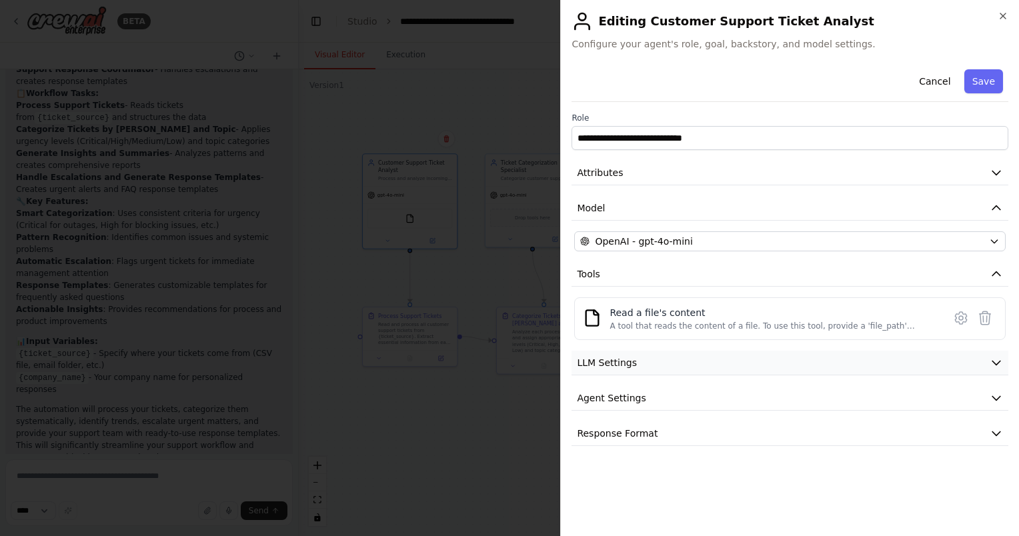
click at [899, 361] on button "LLM Settings" at bounding box center [790, 363] width 437 height 25
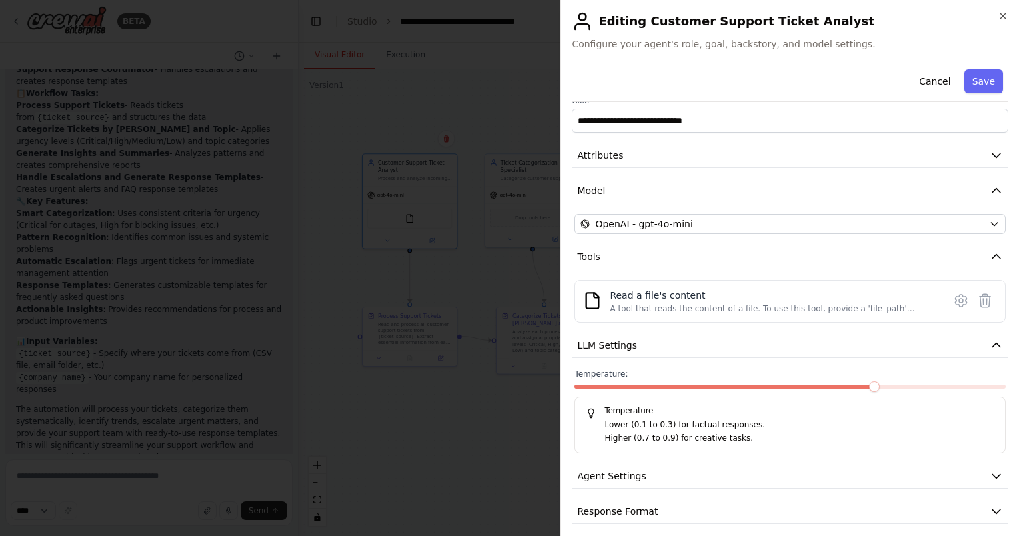
scroll to position [25, 0]
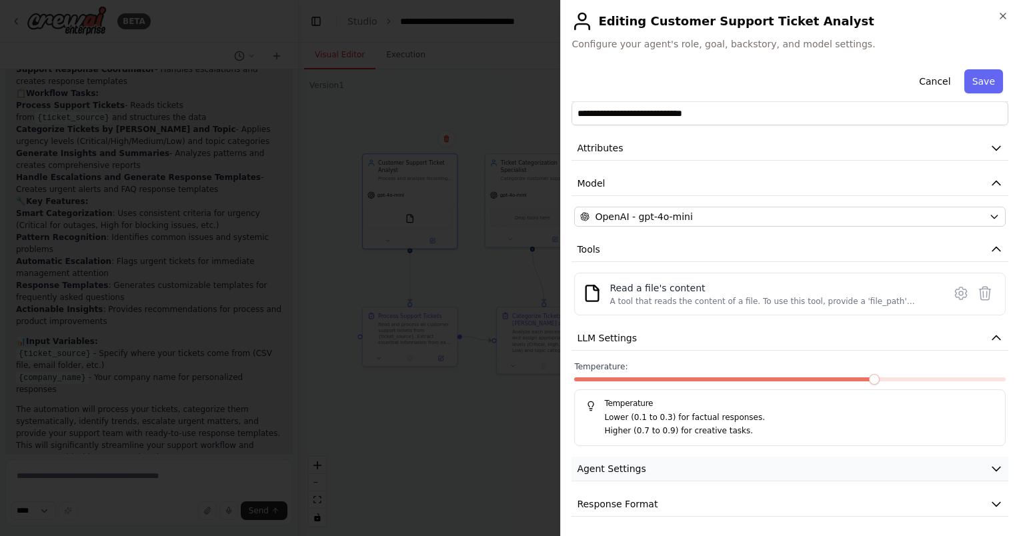
click at [854, 461] on button "Agent Settings" at bounding box center [790, 469] width 437 height 25
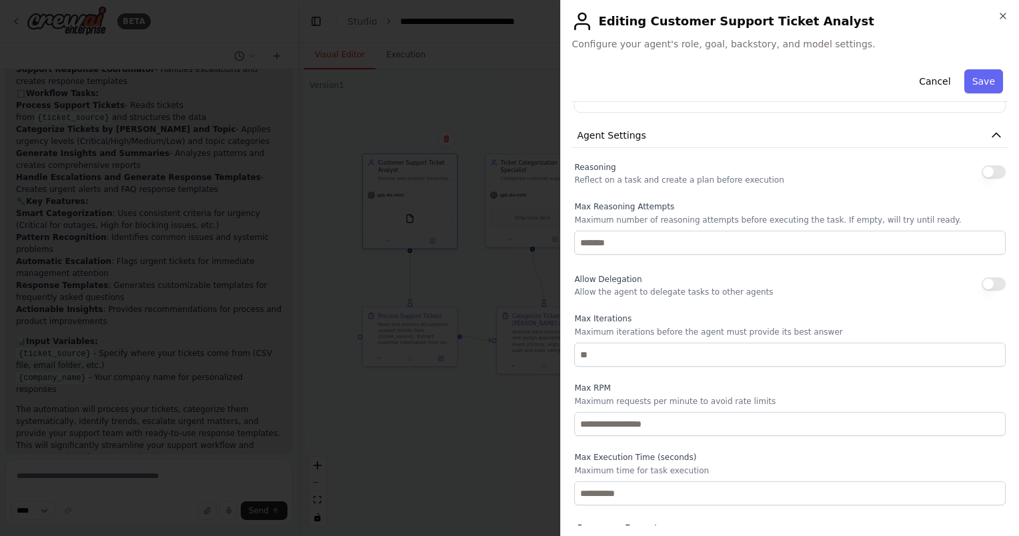
scroll to position [382, 0]
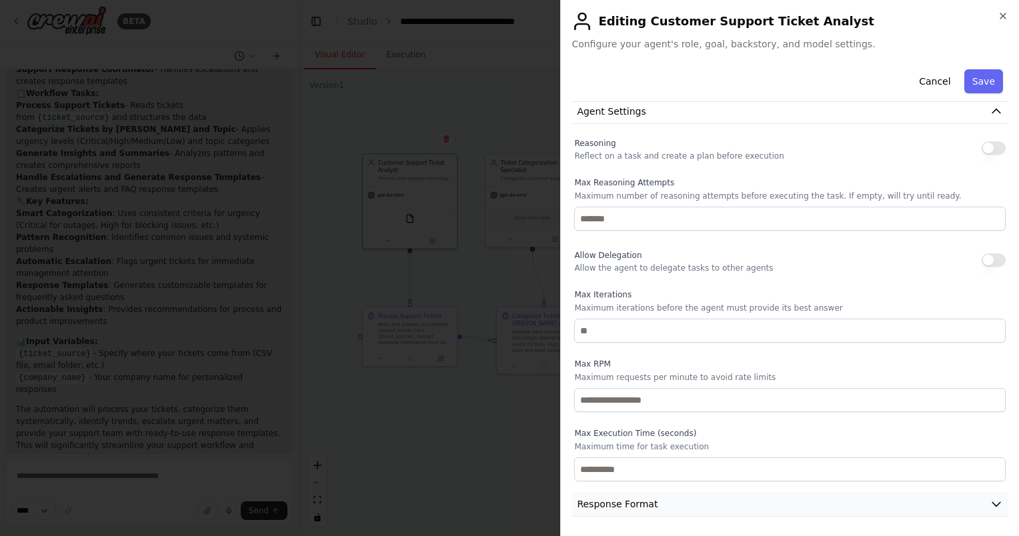
click at [814, 508] on button "Response Format" at bounding box center [790, 504] width 437 height 25
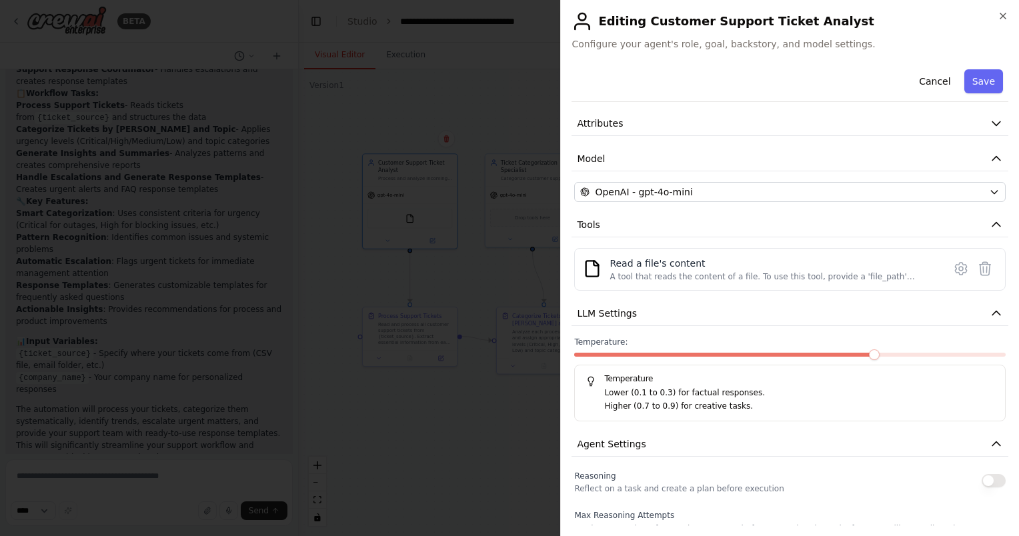
scroll to position [45, 0]
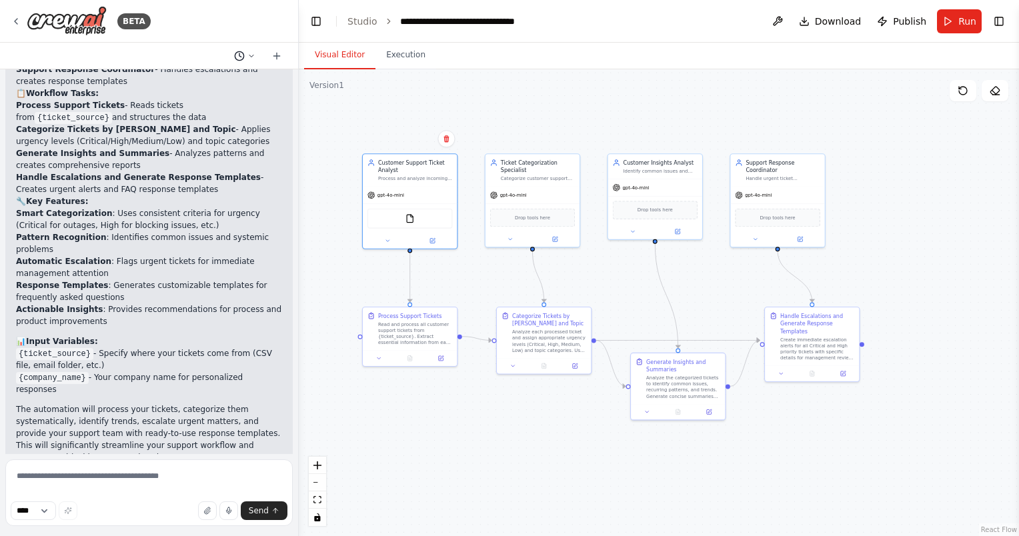
click at [253, 53] on icon at bounding box center [251, 56] width 8 height 8
click at [281, 53] on div at bounding box center [149, 268] width 299 height 536
click at [279, 54] on icon at bounding box center [276, 56] width 11 height 11
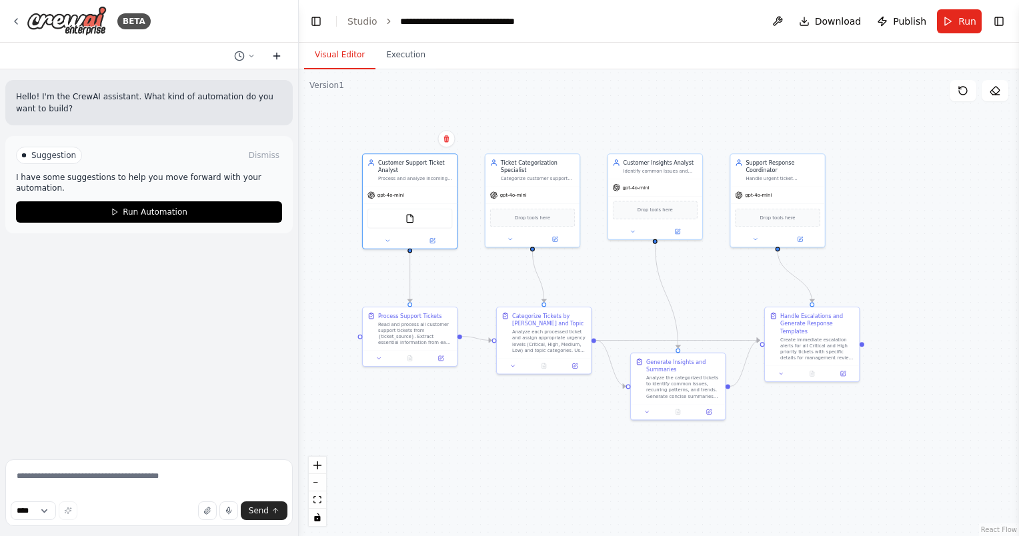
click at [277, 58] on icon at bounding box center [277, 56] width 0 height 6
click at [251, 55] on icon at bounding box center [251, 56] width 8 height 8
click at [189, 125] on span "Create a crew that automatically reads through customer support tickets, catego…" at bounding box center [193, 126] width 99 height 11
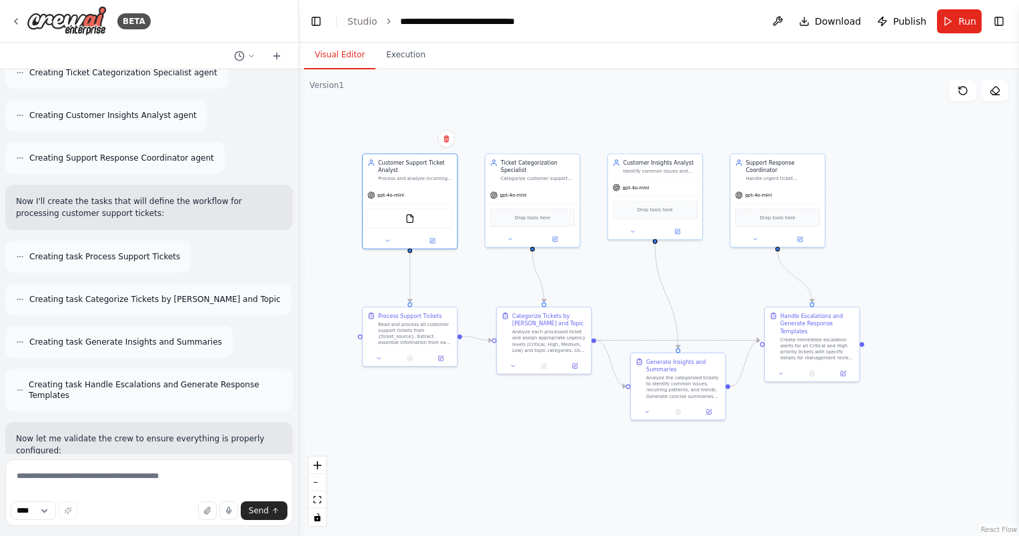
scroll to position [508, 0]
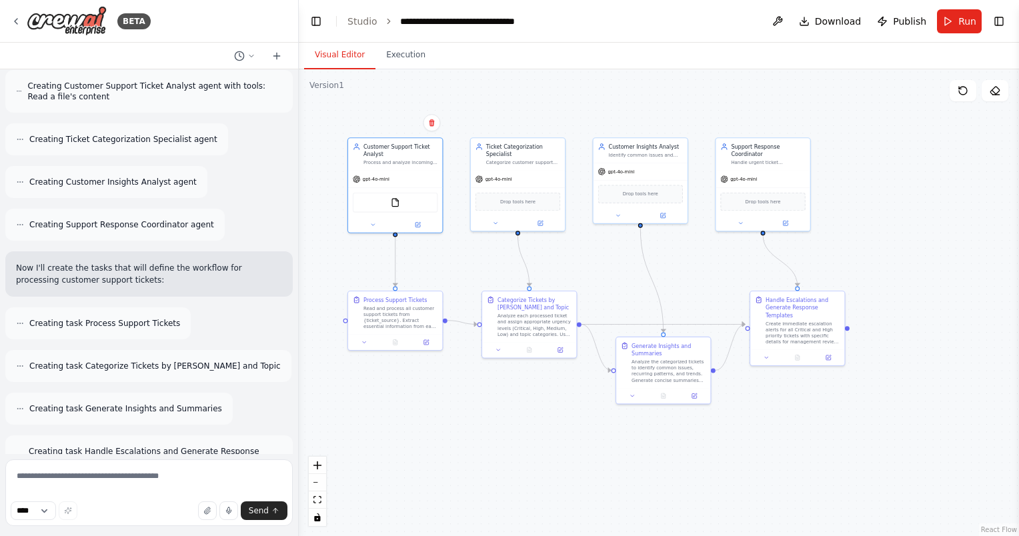
drag, startPoint x: 456, startPoint y: 416, endPoint x: 442, endPoint y: 400, distance: 21.7
click at [442, 400] on div ".deletable-edge-delete-btn { width: 20px; height: 20px; border: 0px solid #ffff…" at bounding box center [659, 302] width 720 height 467
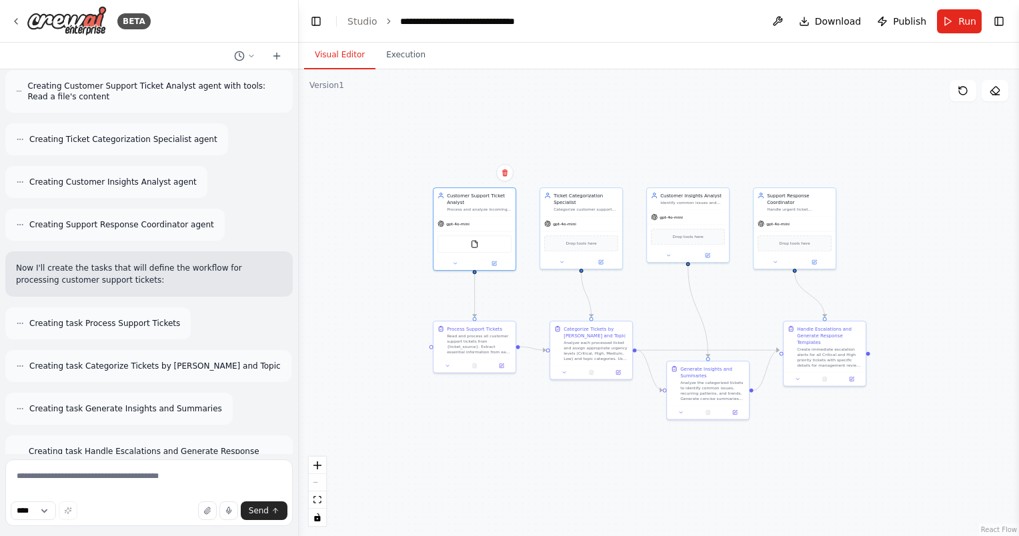
drag, startPoint x: 466, startPoint y: 430, endPoint x: 547, endPoint y: 446, distance: 83.1
click at [547, 446] on div ".deletable-edge-delete-btn { width: 20px; height: 20px; border: 0px solid #ffff…" at bounding box center [659, 302] width 720 height 467
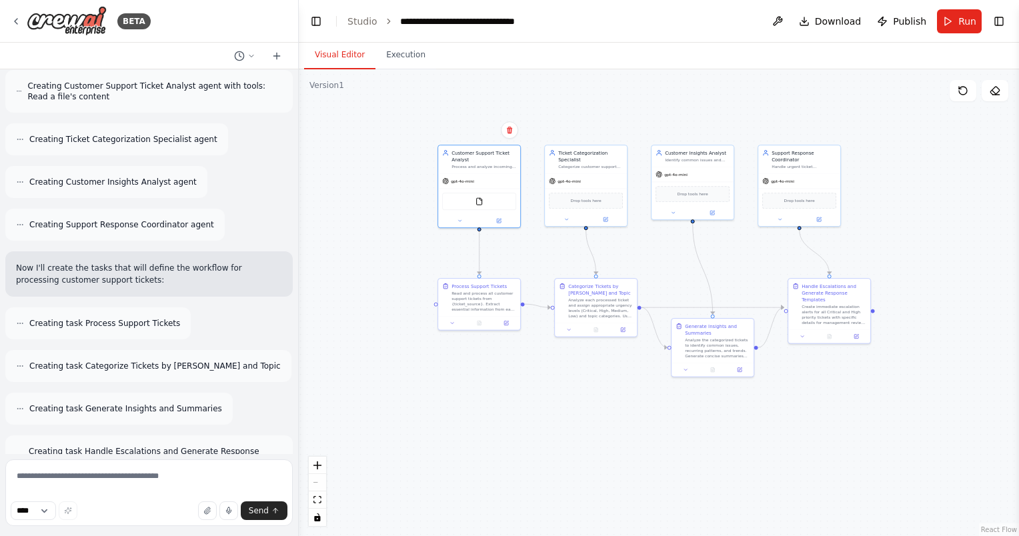
drag, startPoint x: 542, startPoint y: 426, endPoint x: 538, endPoint y: 382, distance: 43.5
click at [538, 382] on div ".deletable-edge-delete-btn { width: 20px; height: 20px; border: 0px solid #ffff…" at bounding box center [659, 302] width 720 height 467
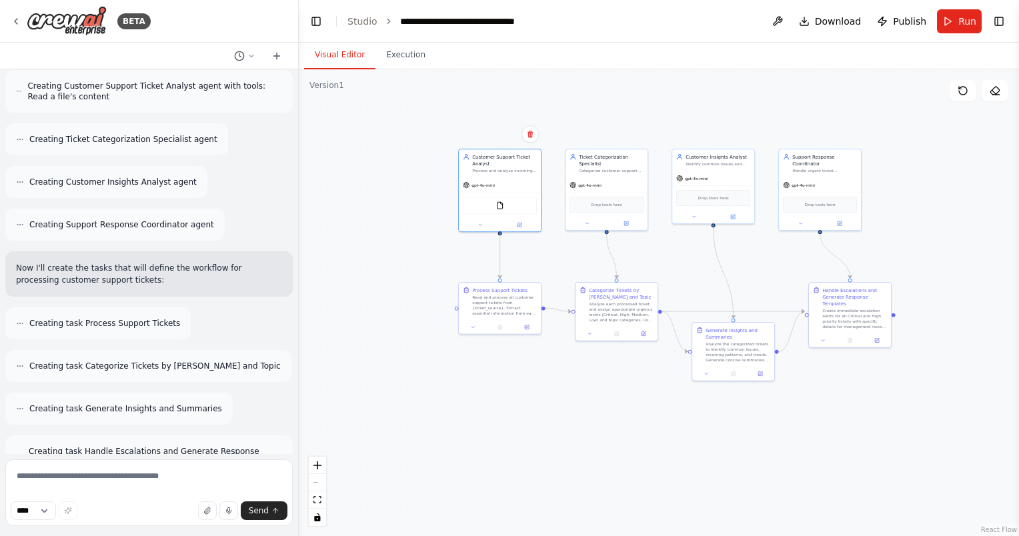
drag, startPoint x: 790, startPoint y: 438, endPoint x: 811, endPoint y: 442, distance: 21.1
click at [811, 442] on div ".deletable-edge-delete-btn { width: 20px; height: 20px; border: 0px solid #ffff…" at bounding box center [659, 302] width 720 height 467
click at [51, 512] on select "****" at bounding box center [33, 511] width 45 height 19
click at [320, 499] on icon "fit view" at bounding box center [317, 499] width 8 height 7
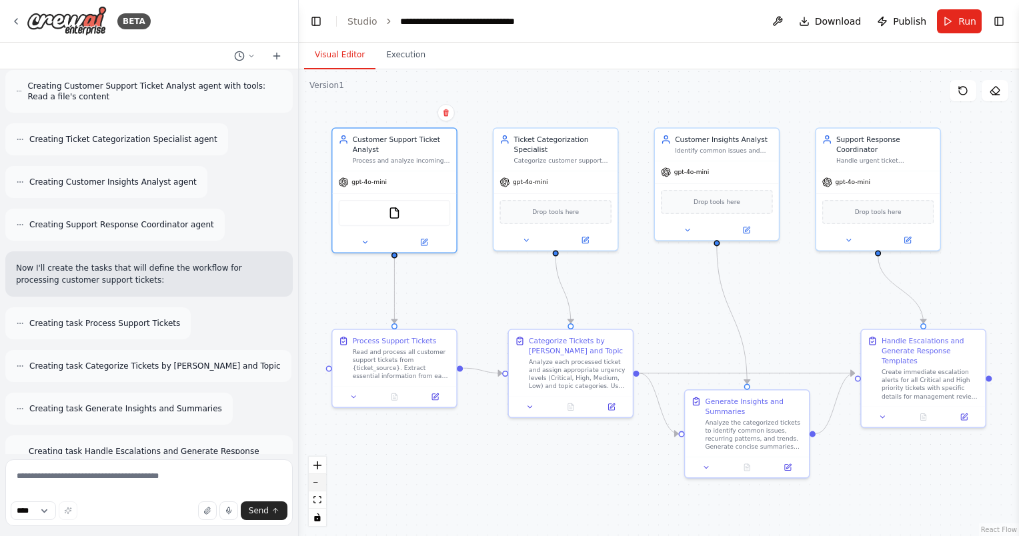
click at [320, 488] on button "zoom out" at bounding box center [317, 482] width 17 height 17
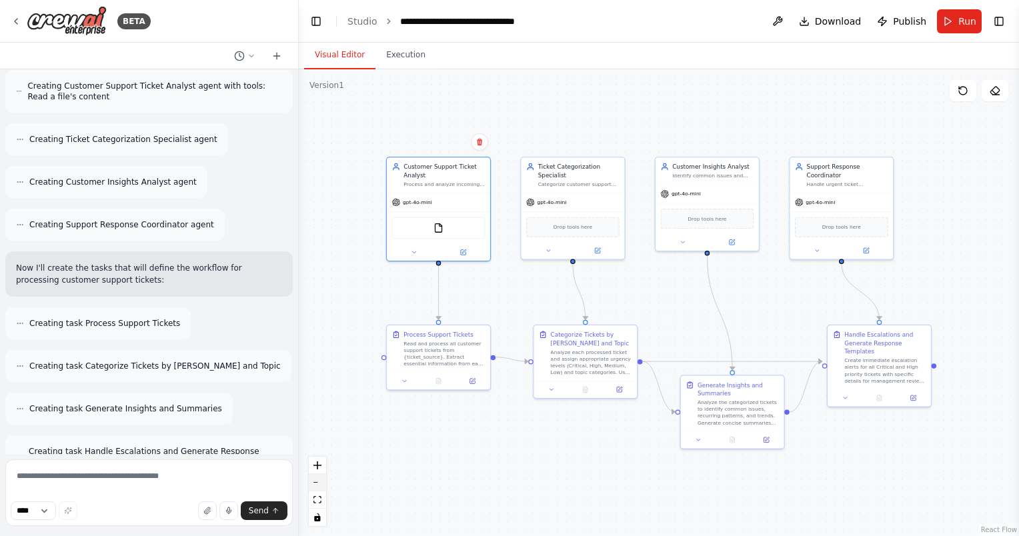
click at [320, 488] on button "zoom out" at bounding box center [317, 482] width 17 height 17
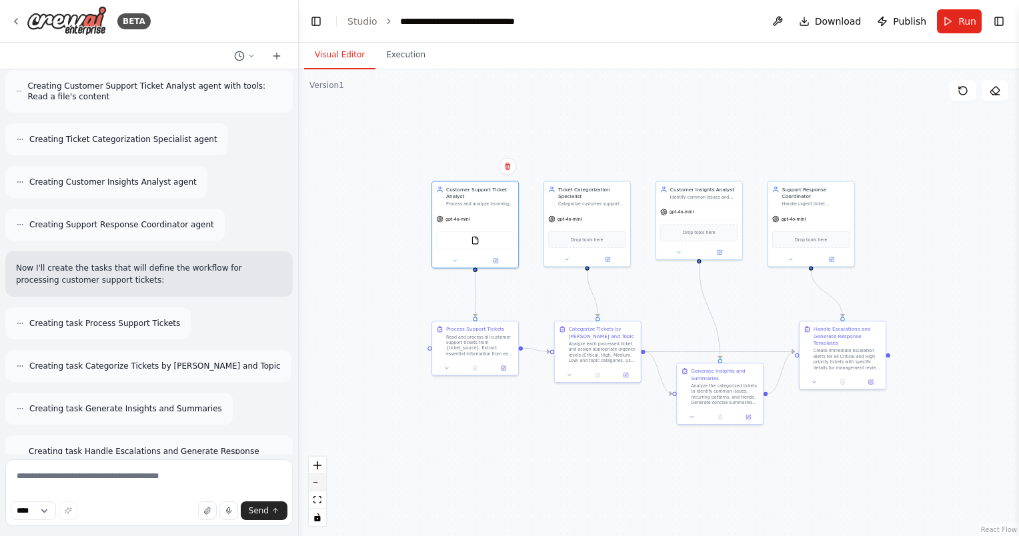
click at [320, 488] on button "zoom out" at bounding box center [317, 482] width 17 height 17
click at [320, 488] on div "React Flow controls" at bounding box center [317, 491] width 17 height 69
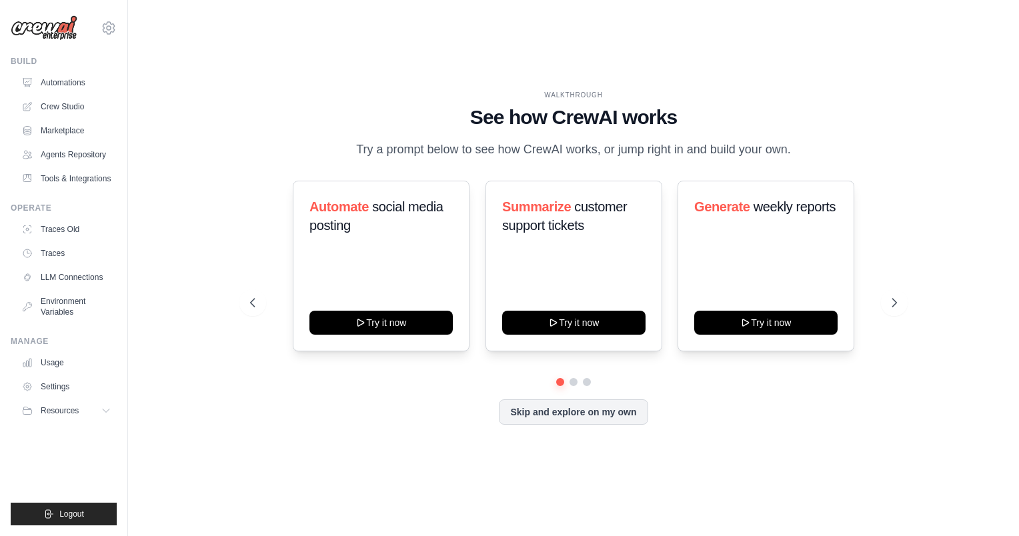
click at [203, 77] on div "WALKTHROUGH See how CrewAI works Try a prompt below to see how CrewAI works, or…" at bounding box center [573, 268] width 848 height 510
click at [69, 385] on link "Settings" at bounding box center [67, 386] width 101 height 21
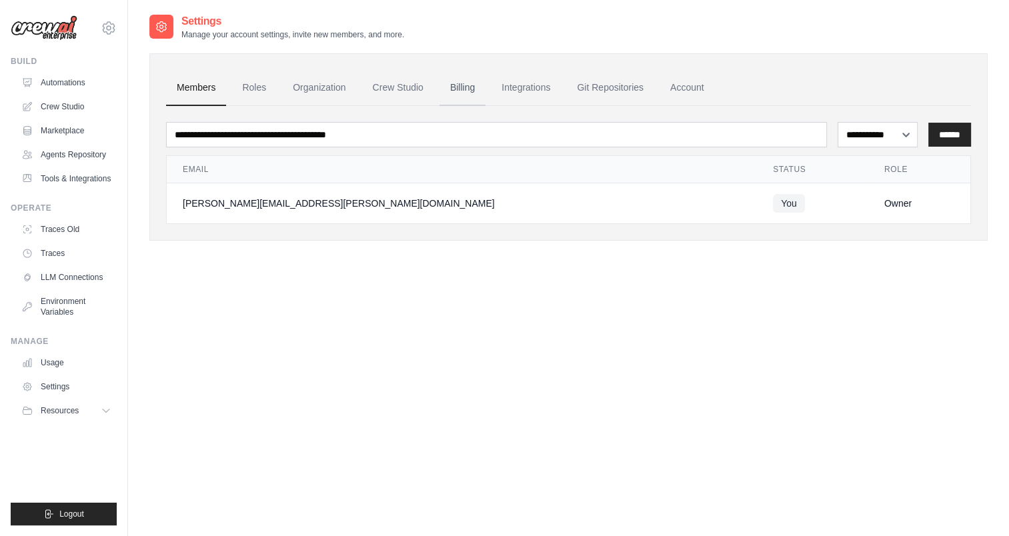
click at [450, 84] on link "Billing" at bounding box center [463, 88] width 46 height 36
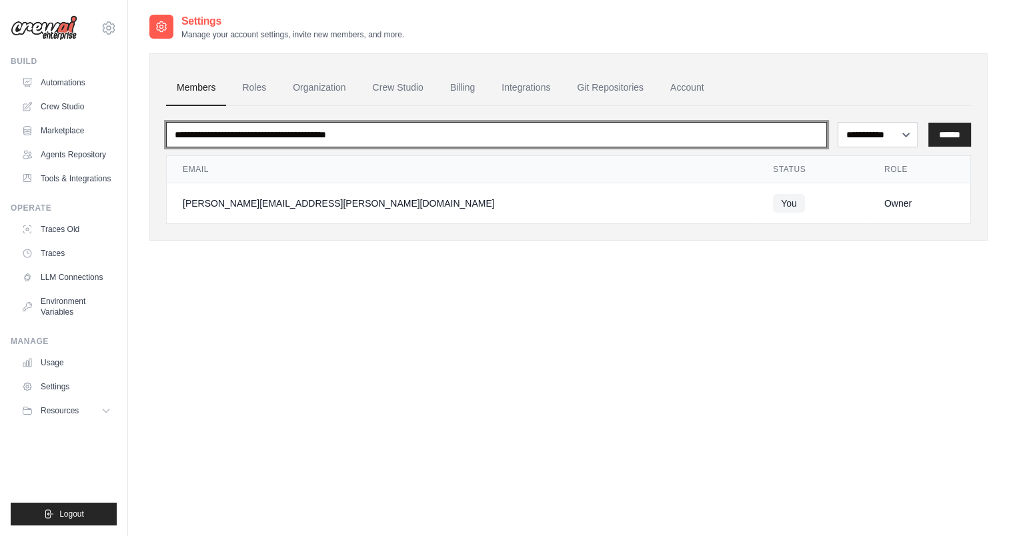
drag, startPoint x: 240, startPoint y: 117, endPoint x: 251, endPoint y: 108, distance: 14.2
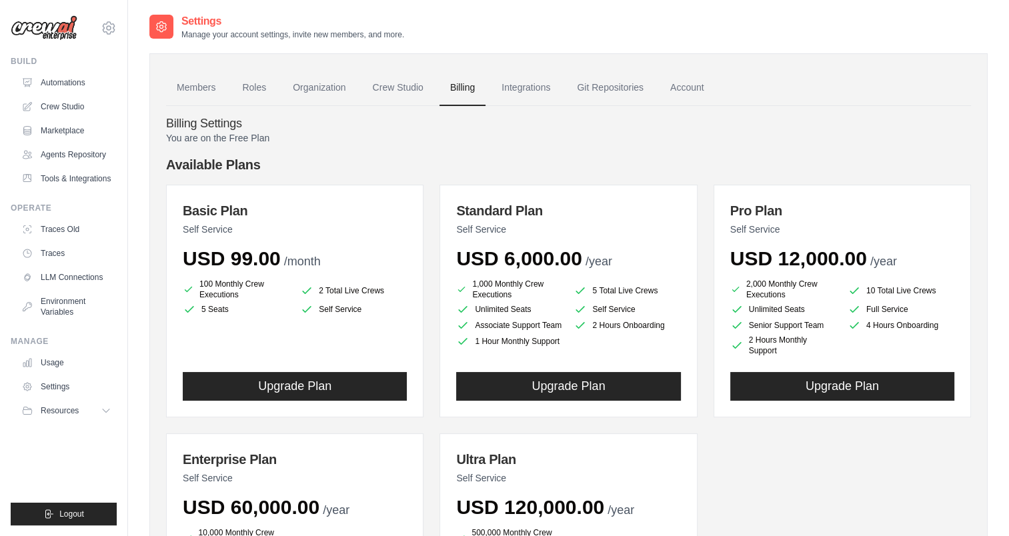
scroll to position [67, 0]
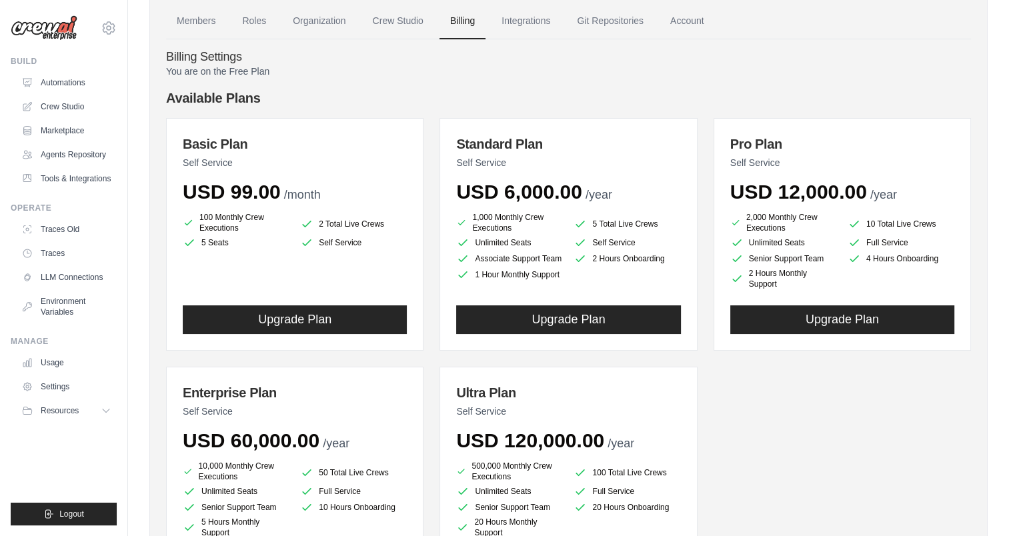
click at [461, 59] on h4 "Billing Settings" at bounding box center [568, 57] width 805 height 15
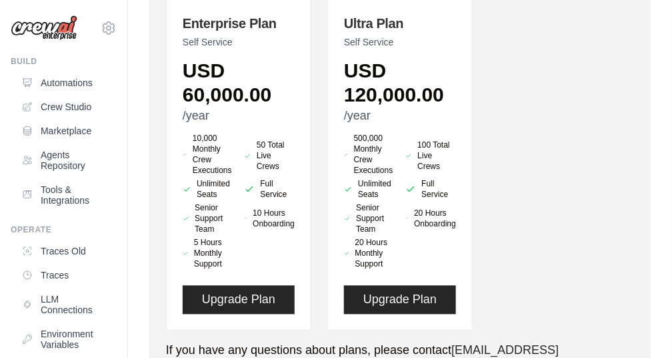
scroll to position [600, 0]
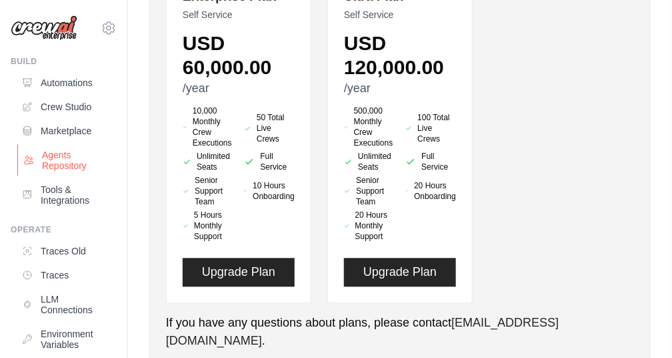
click at [53, 153] on link "Agents Repository" at bounding box center [67, 160] width 101 height 32
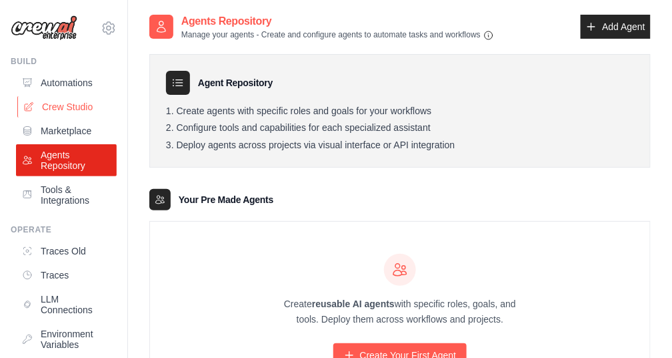
click at [72, 111] on link "Crew Studio" at bounding box center [67, 106] width 101 height 21
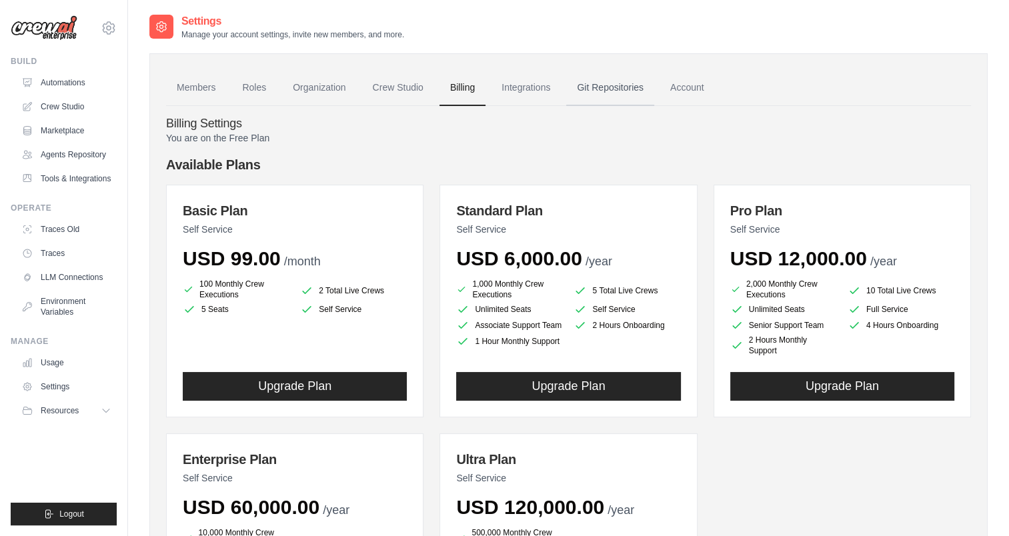
click at [613, 82] on link "Git Repositories" at bounding box center [610, 88] width 88 height 36
click at [528, 89] on link "Integrations" at bounding box center [526, 88] width 70 height 36
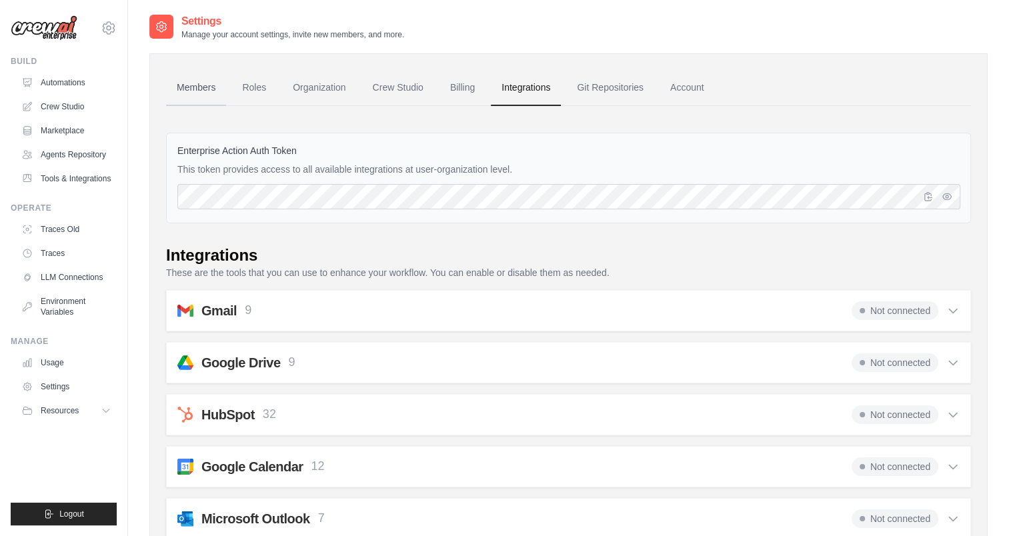
click at [200, 84] on link "Members" at bounding box center [196, 88] width 60 height 36
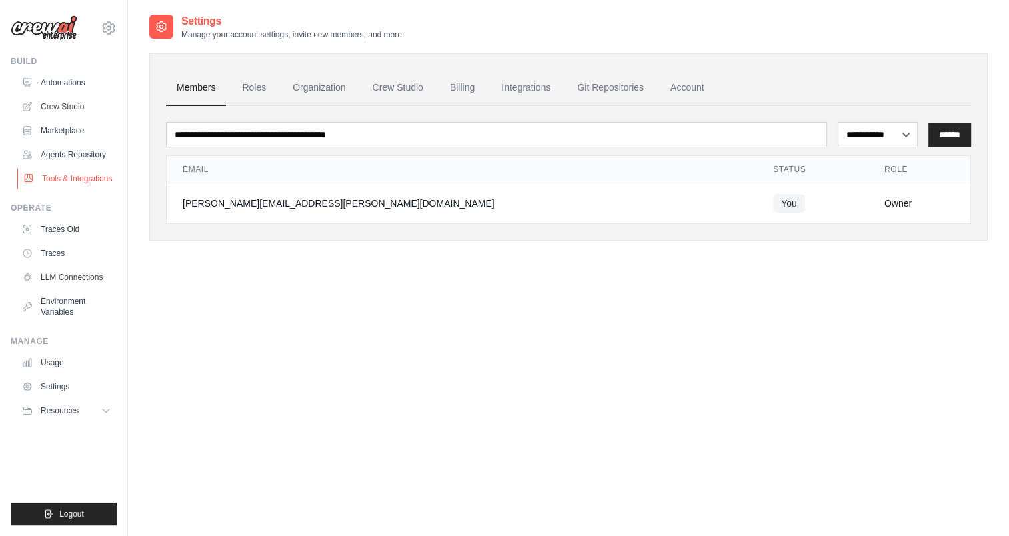
click at [83, 180] on link "Tools & Integrations" at bounding box center [67, 178] width 101 height 21
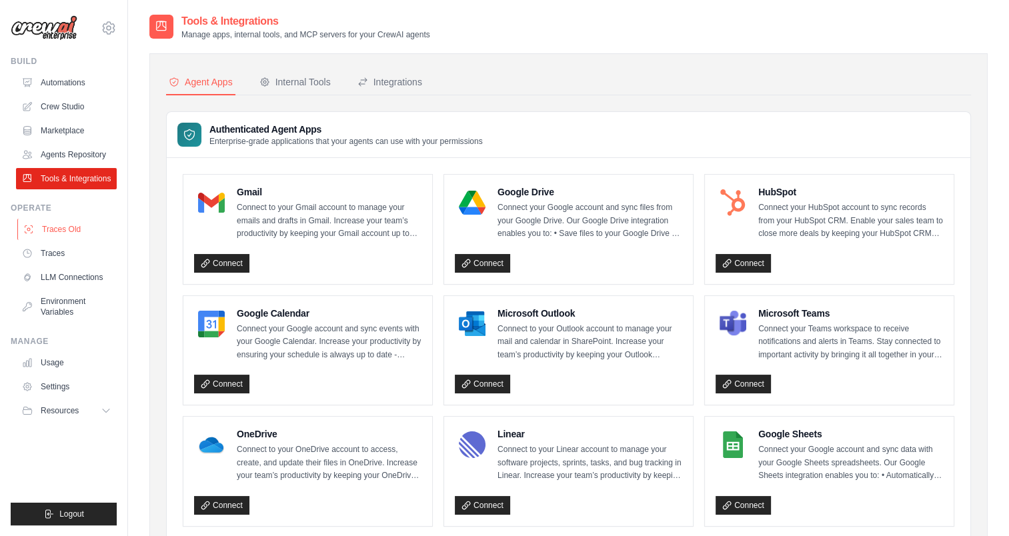
click at [67, 227] on link "Traces Old" at bounding box center [67, 229] width 101 height 21
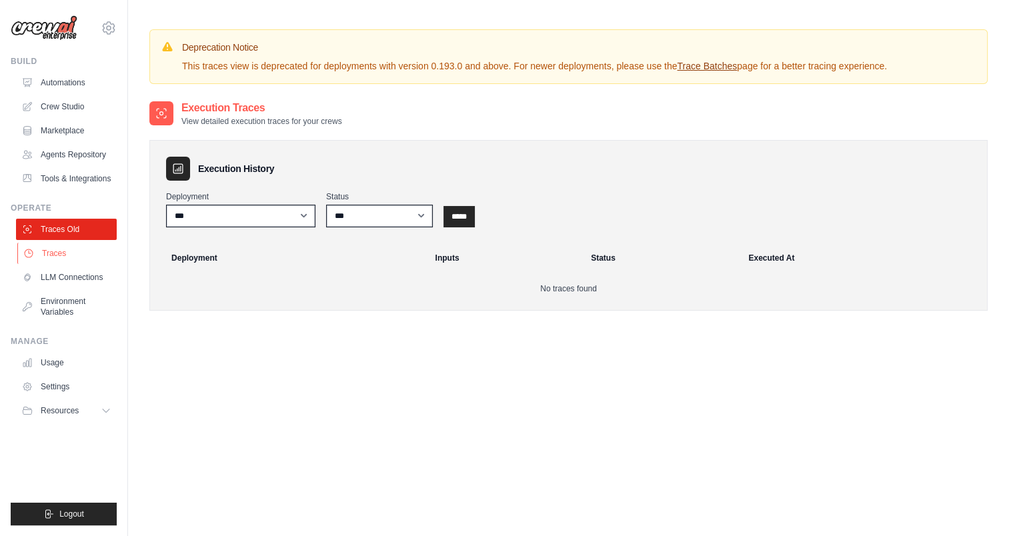
click at [53, 255] on link "Traces" at bounding box center [67, 253] width 101 height 21
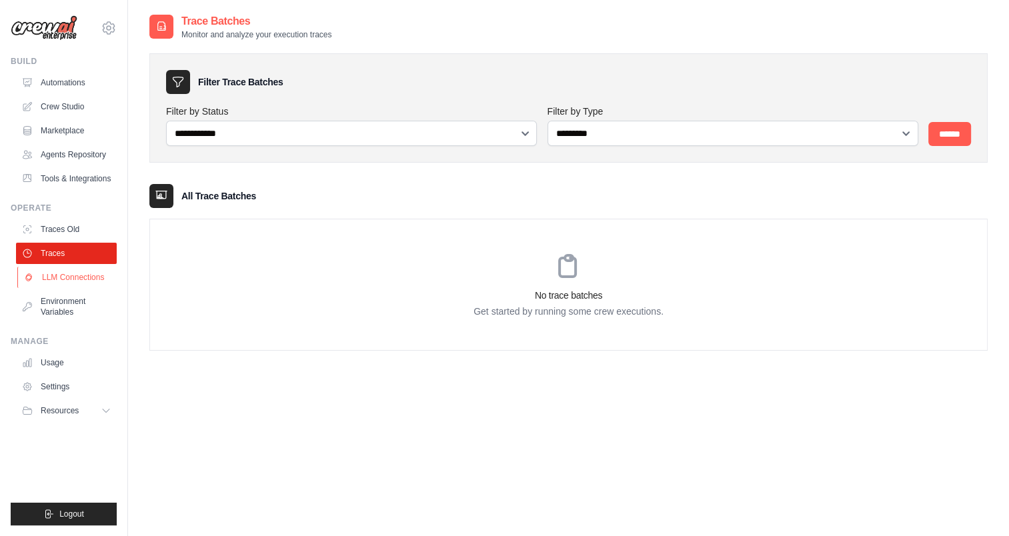
click at [76, 280] on link "LLM Connections" at bounding box center [67, 277] width 101 height 21
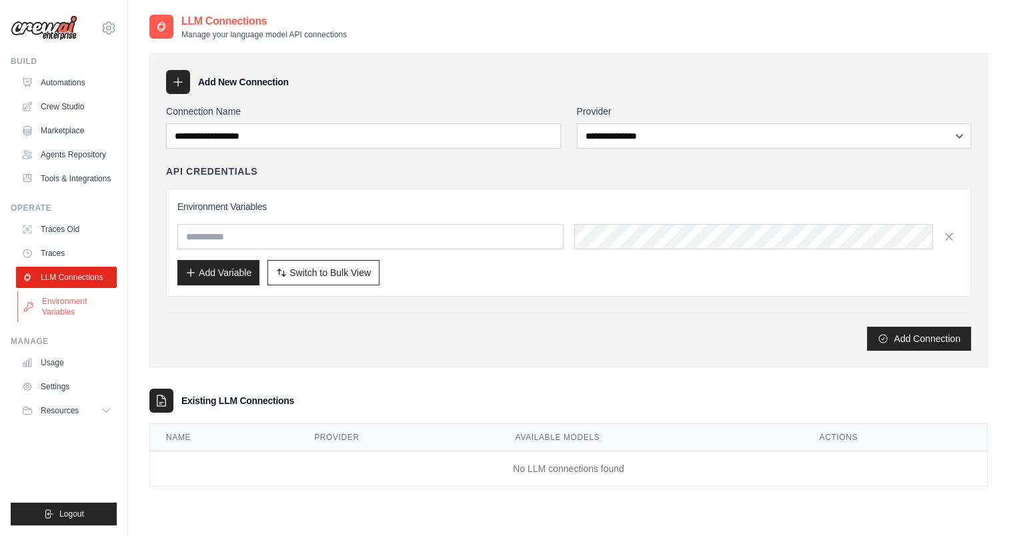
click at [82, 306] on link "Environment Variables" at bounding box center [67, 307] width 101 height 32
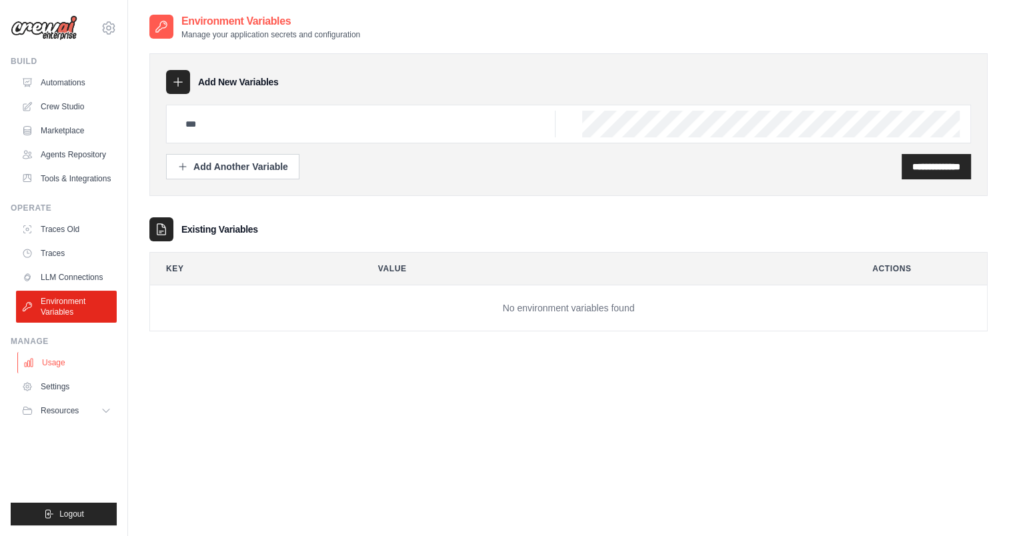
click at [51, 362] on link "Usage" at bounding box center [67, 362] width 101 height 21
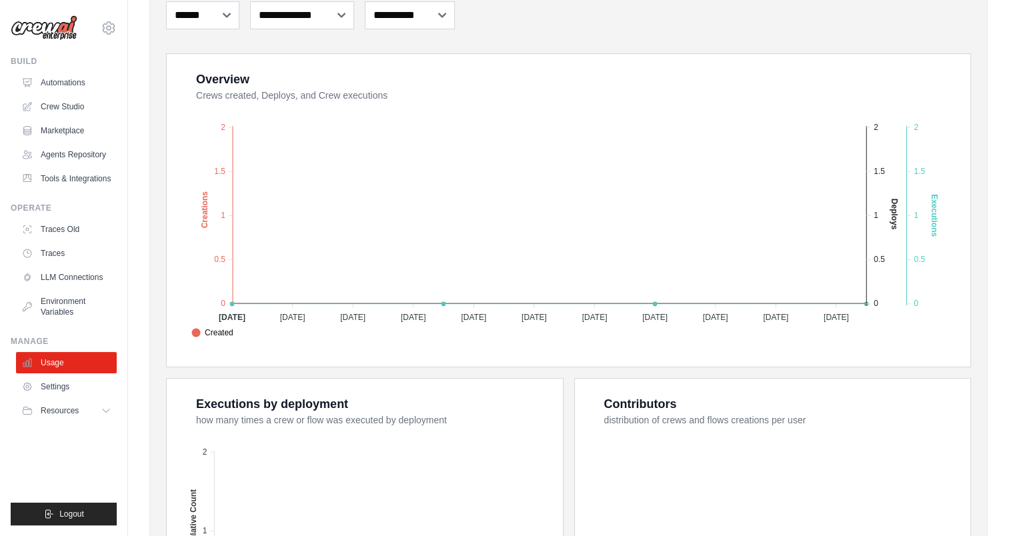
scroll to position [267, 0]
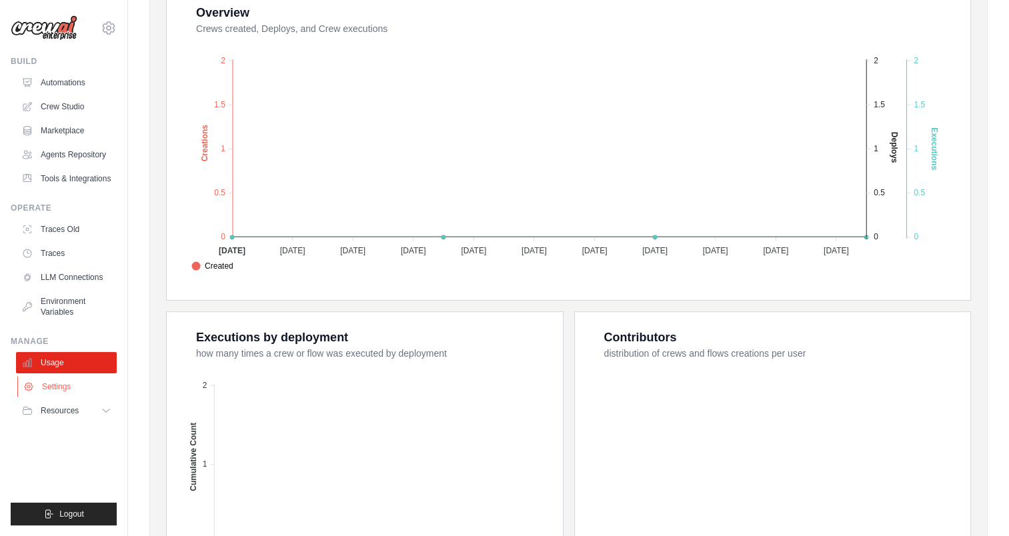
click at [68, 387] on link "Settings" at bounding box center [67, 386] width 101 height 21
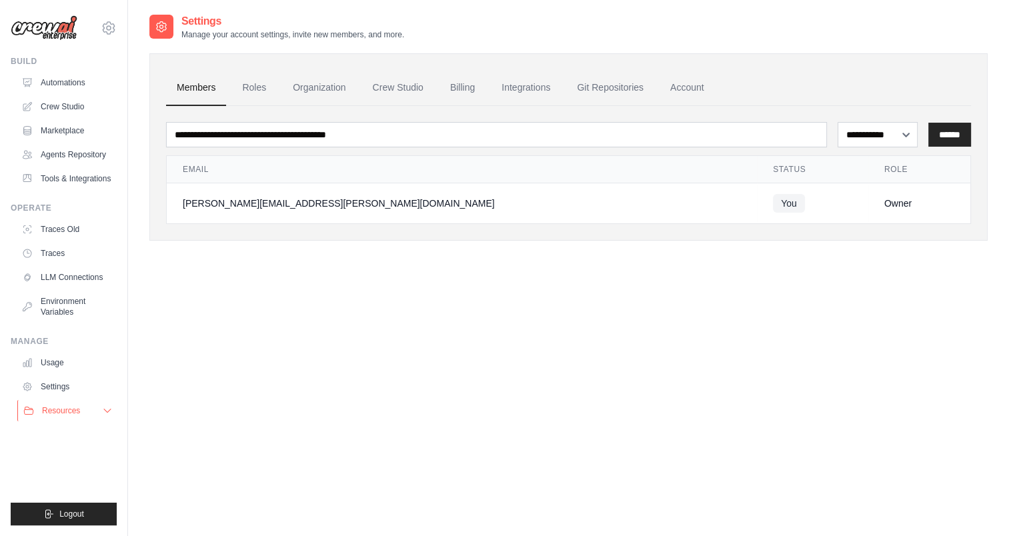
click at [51, 415] on span "Resources" at bounding box center [61, 411] width 38 height 11
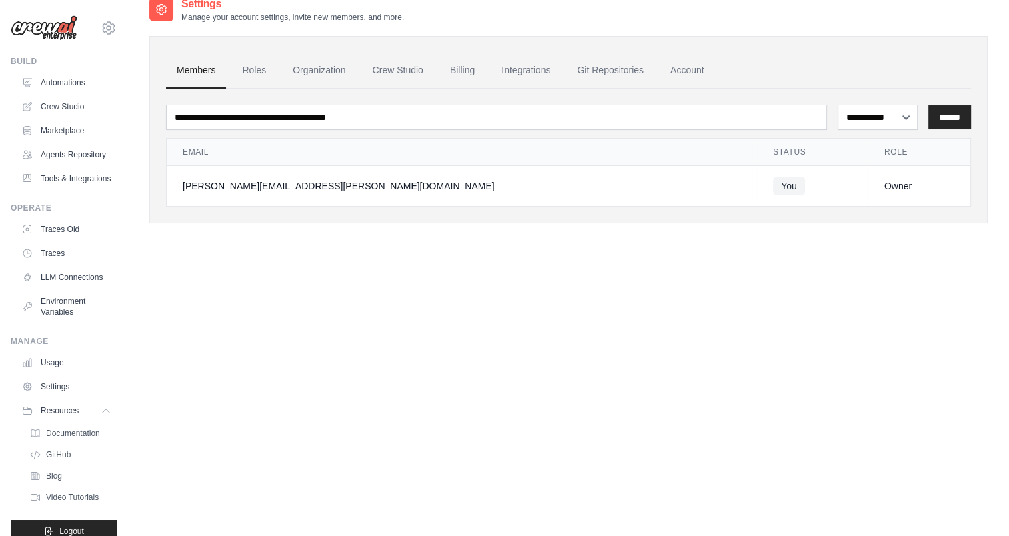
scroll to position [27, 0]
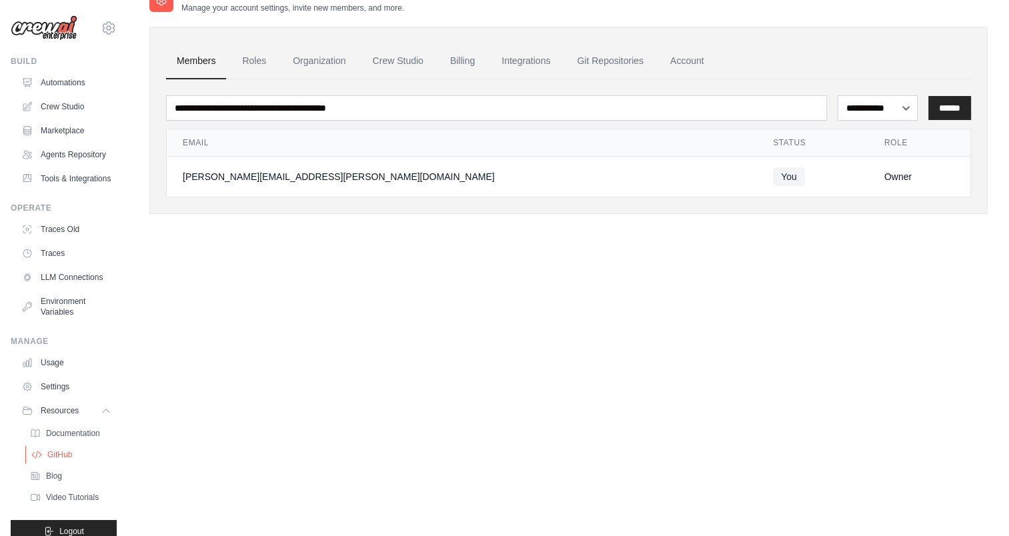
click at [64, 460] on span "GitHub" at bounding box center [59, 455] width 25 height 11
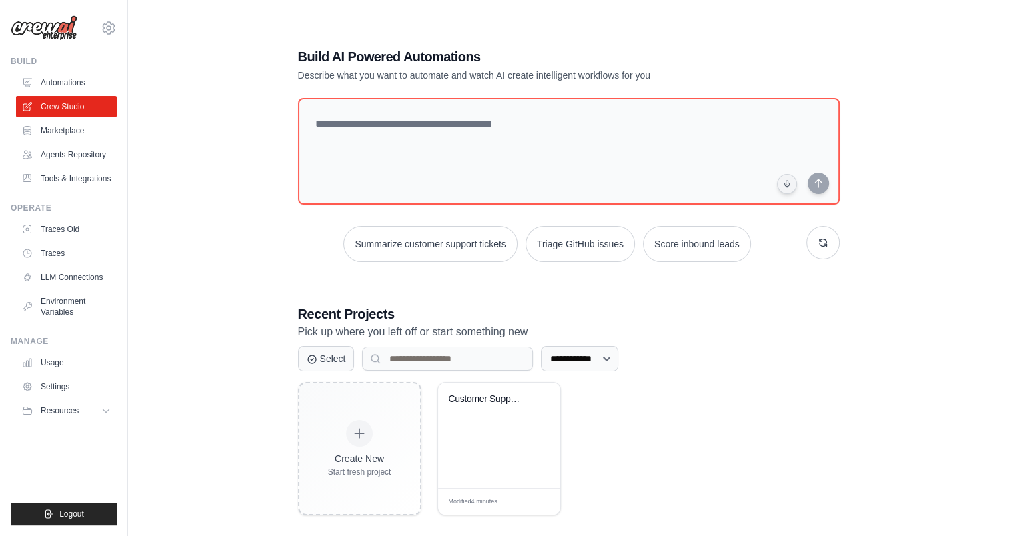
click at [672, 161] on div "**********" at bounding box center [568, 281] width 838 height 536
click at [63, 83] on link "Automations" at bounding box center [67, 82] width 101 height 21
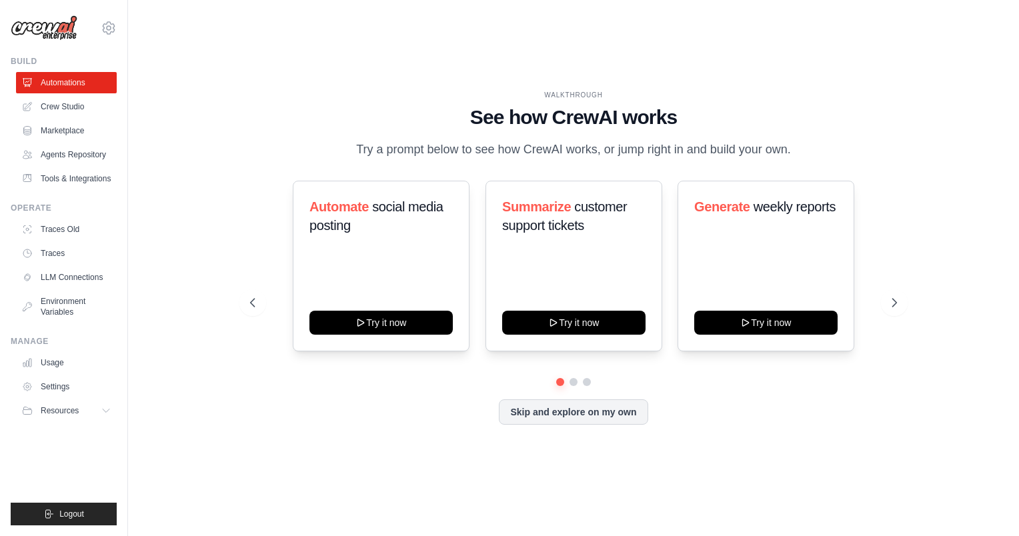
click at [64, 107] on link "Crew Studio" at bounding box center [66, 106] width 101 height 21
